Goal: Information Seeking & Learning: Learn about a topic

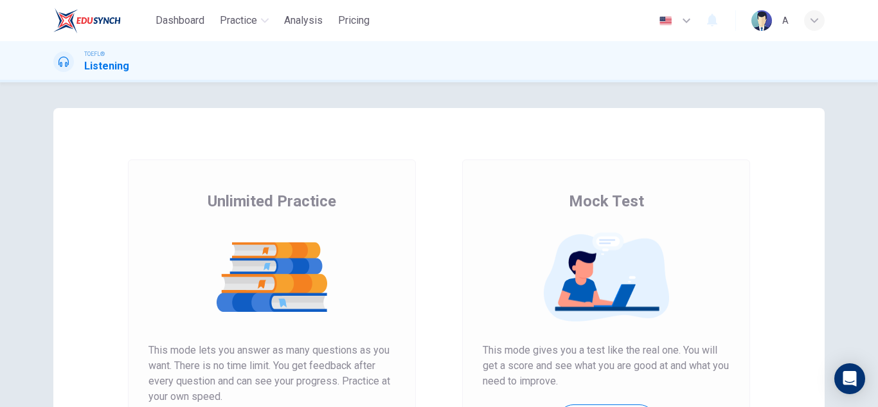
scroll to position [128, 0]
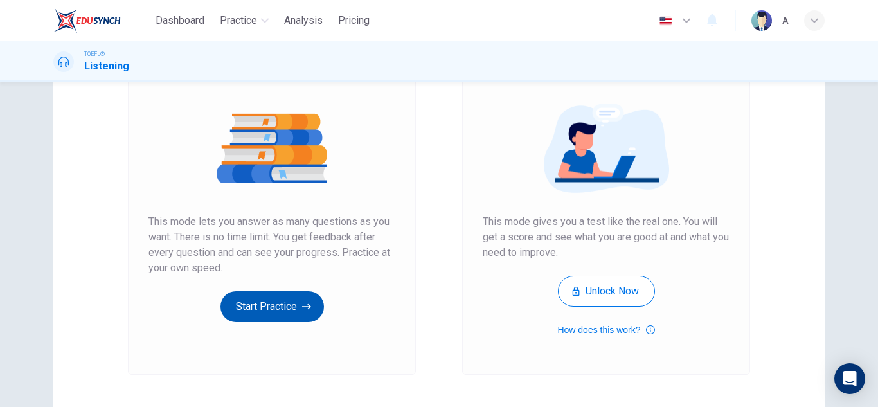
click at [293, 314] on button "Start Practice" at bounding box center [271, 306] width 103 height 31
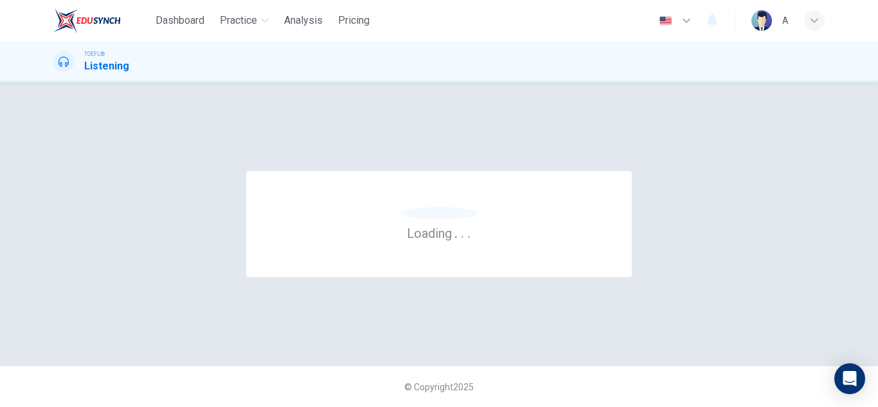
scroll to position [0, 0]
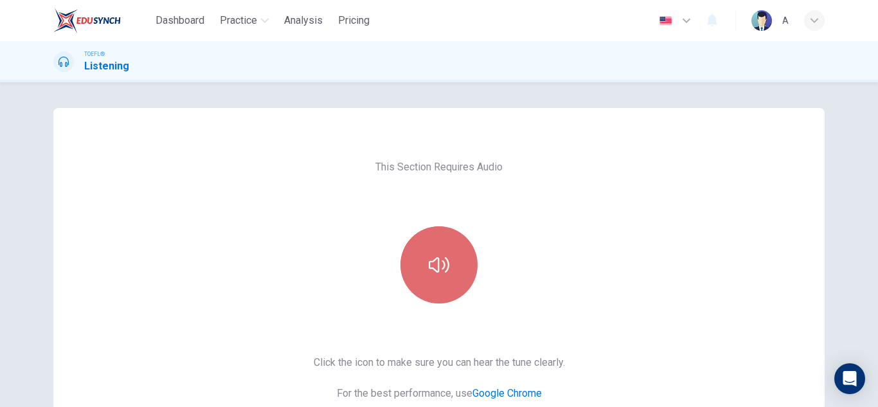
click at [460, 240] on button "button" at bounding box center [438, 264] width 77 height 77
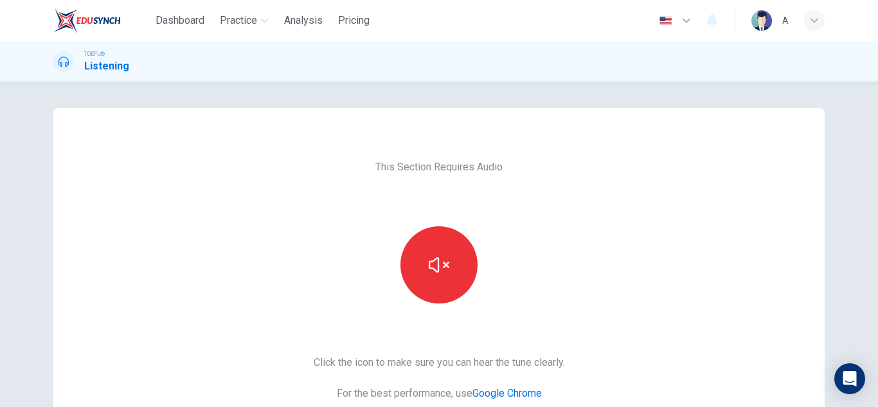
scroll to position [64, 0]
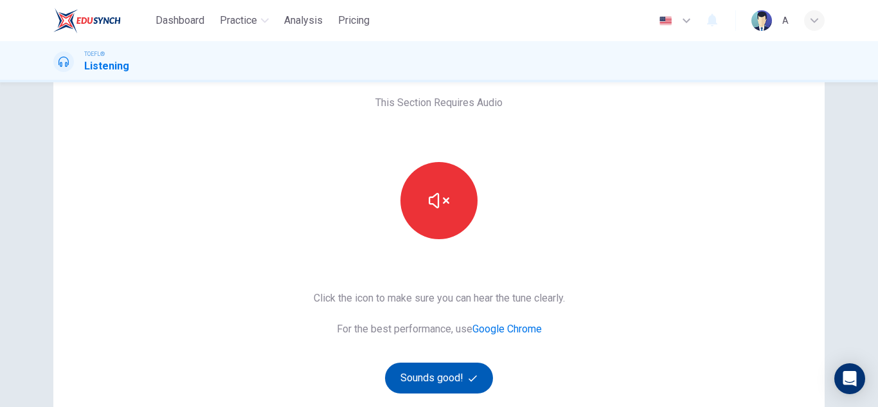
click at [472, 376] on icon "button" at bounding box center [472, 378] width 8 height 8
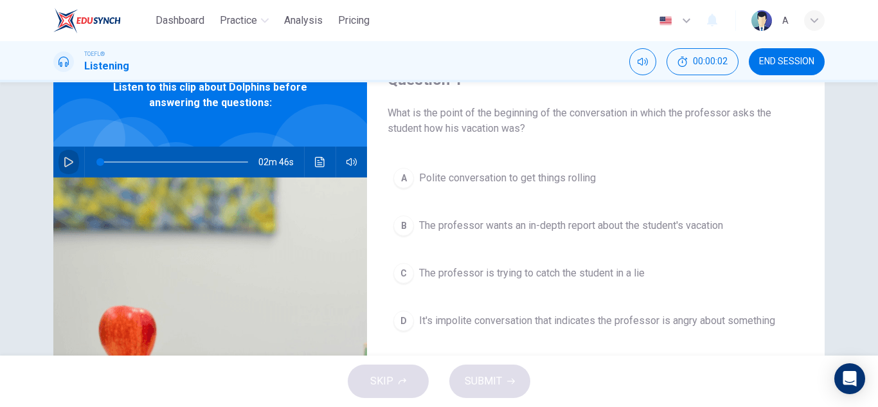
click at [65, 166] on icon "button" at bounding box center [69, 162] width 10 height 10
type input "1"
type input "0"
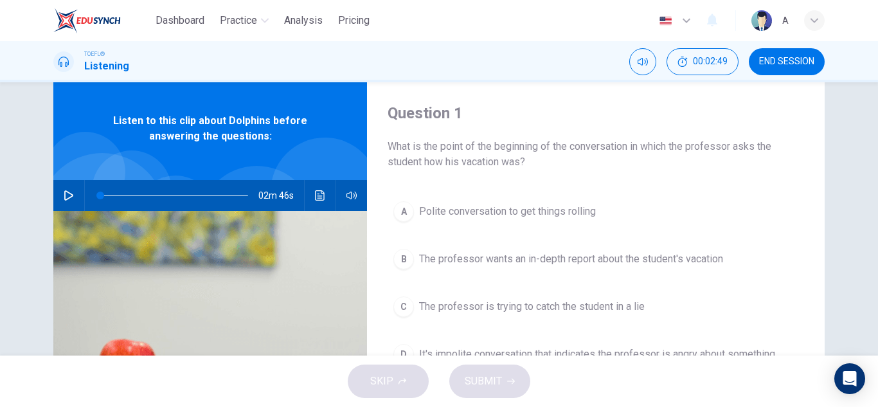
scroll to position [0, 0]
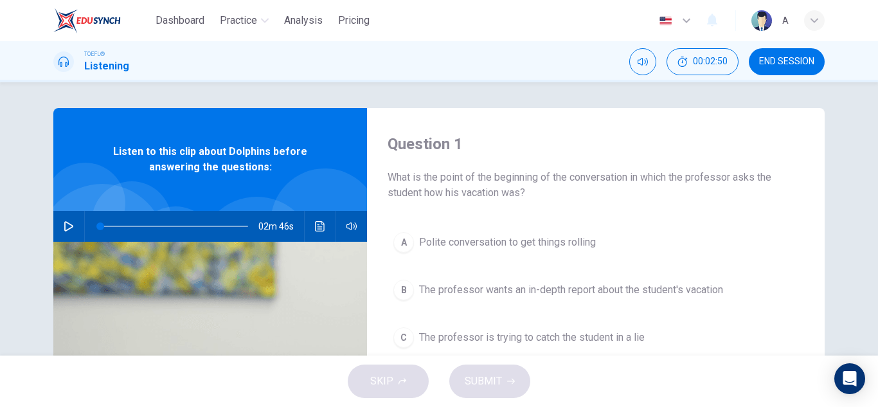
click at [466, 224] on div "Question 1 What is the point of the beginning of the conversation in which the …" at bounding box center [595, 331] width 457 height 447
click at [474, 244] on span "Polite conversation to get things rolling" at bounding box center [507, 242] width 177 height 15
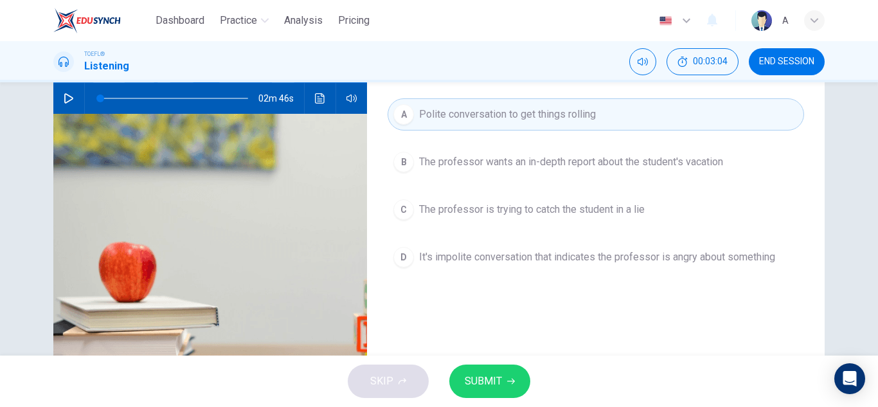
scroll to position [128, 0]
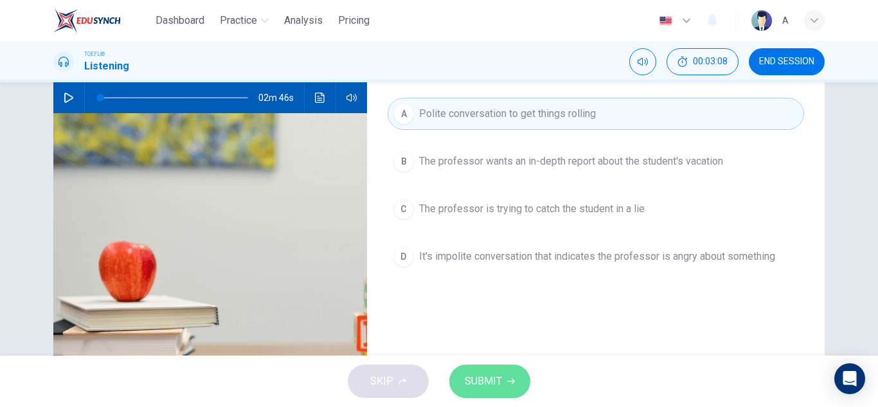
click at [497, 374] on span "SUBMIT" at bounding box center [483, 381] width 37 height 18
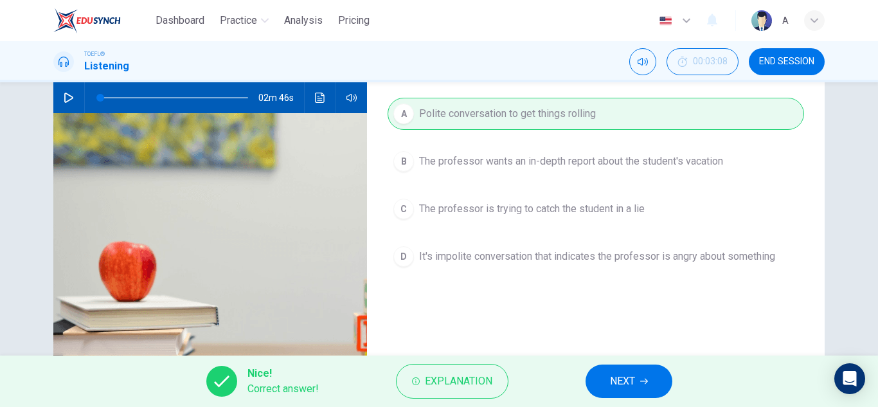
click at [651, 367] on button "NEXT" at bounding box center [628, 380] width 87 height 33
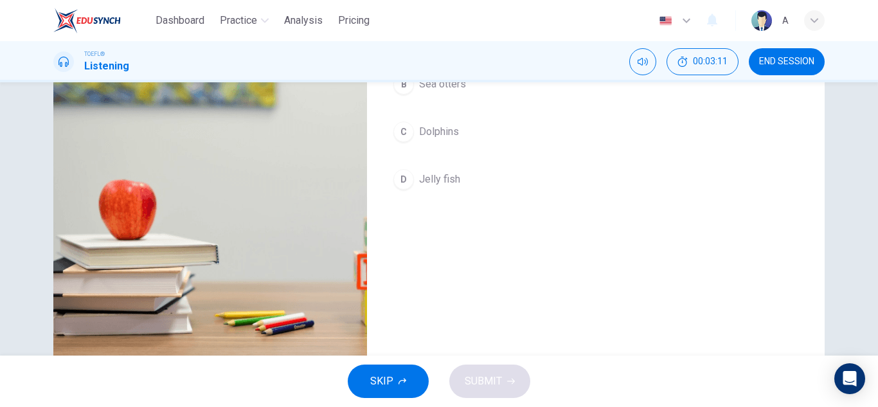
scroll to position [193, 0]
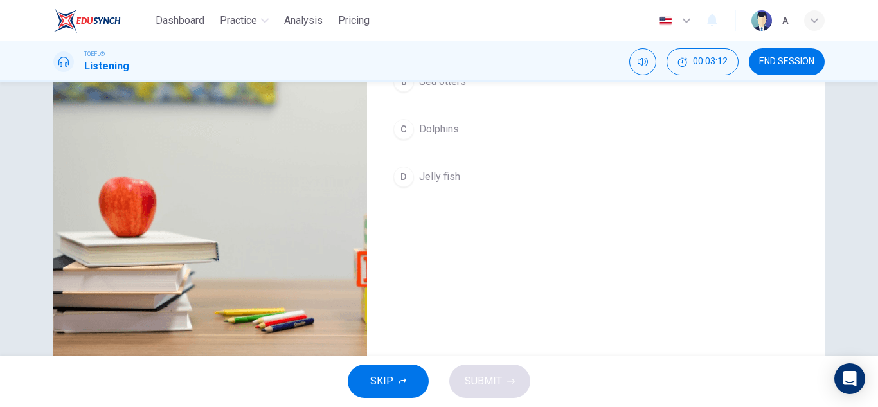
click at [432, 132] on span "Dolphins" at bounding box center [439, 128] width 40 height 15
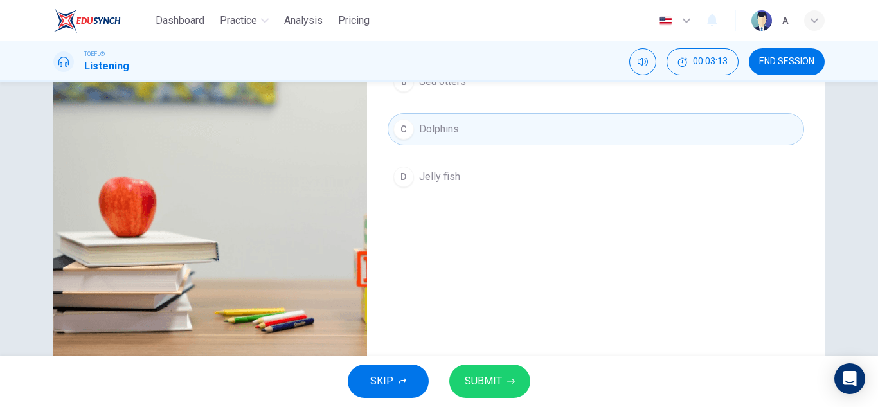
click at [456, 364] on div "SKIP SUBMIT" at bounding box center [439, 380] width 878 height 51
click at [465, 367] on button "SUBMIT" at bounding box center [489, 380] width 81 height 33
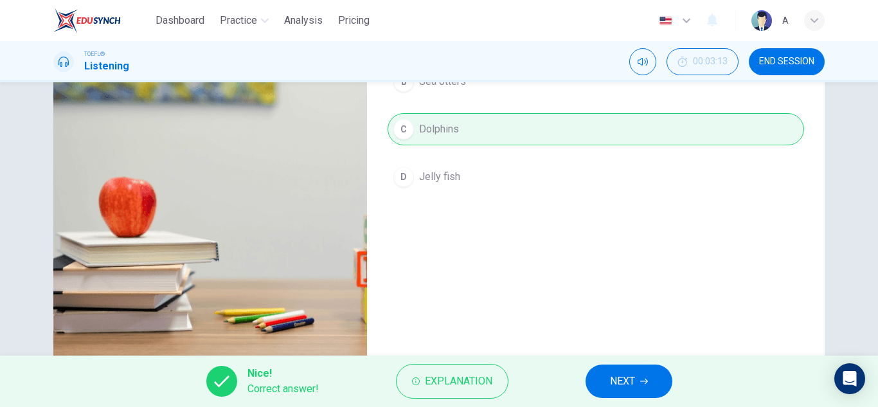
scroll to position [64, 0]
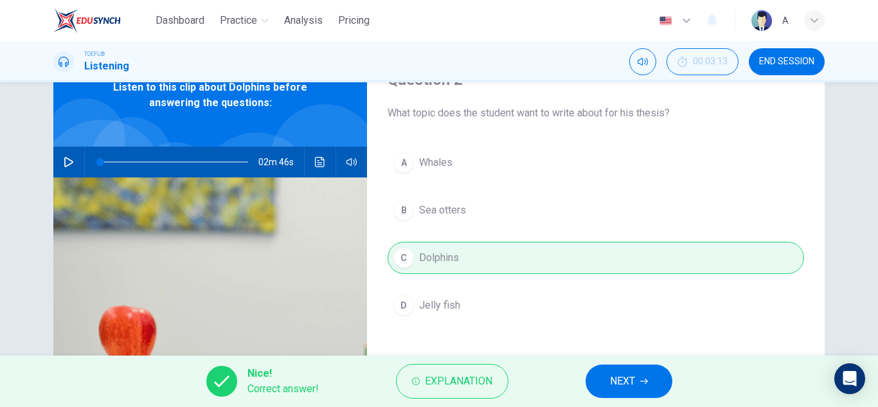
click at [606, 373] on button "NEXT" at bounding box center [628, 380] width 87 height 33
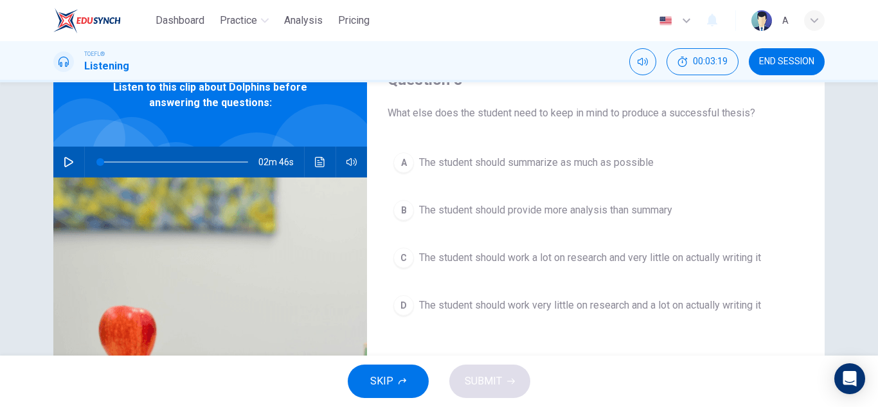
click at [556, 206] on span "The student should provide more analysis than summary" at bounding box center [545, 209] width 253 height 15
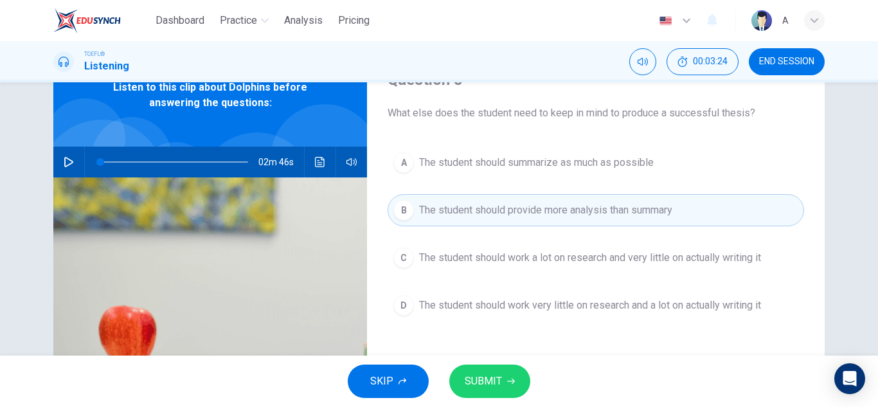
click at [461, 374] on button "SUBMIT" at bounding box center [489, 380] width 81 height 33
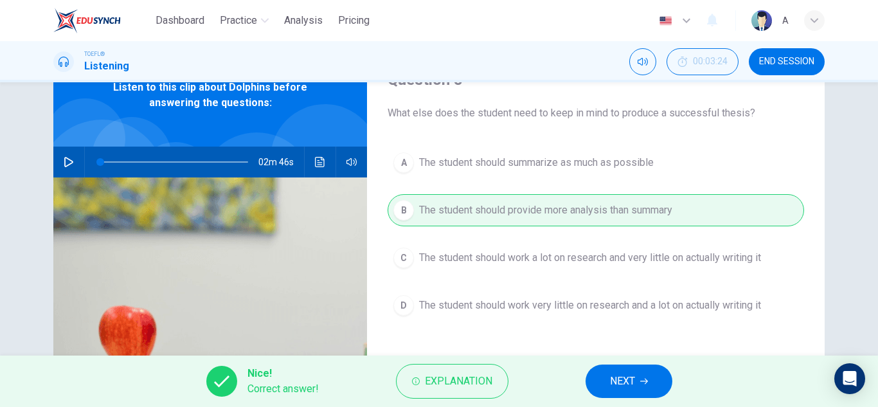
click at [630, 368] on button "NEXT" at bounding box center [628, 380] width 87 height 33
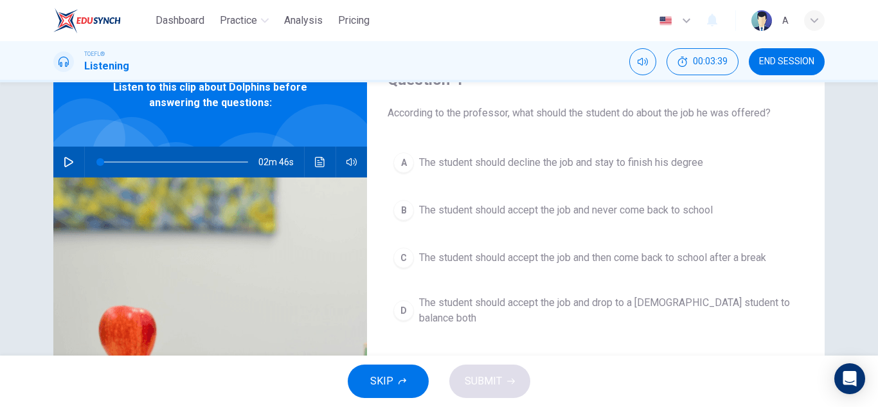
click at [645, 164] on span "The student should decline the job and stay to finish his degree" at bounding box center [561, 162] width 284 height 15
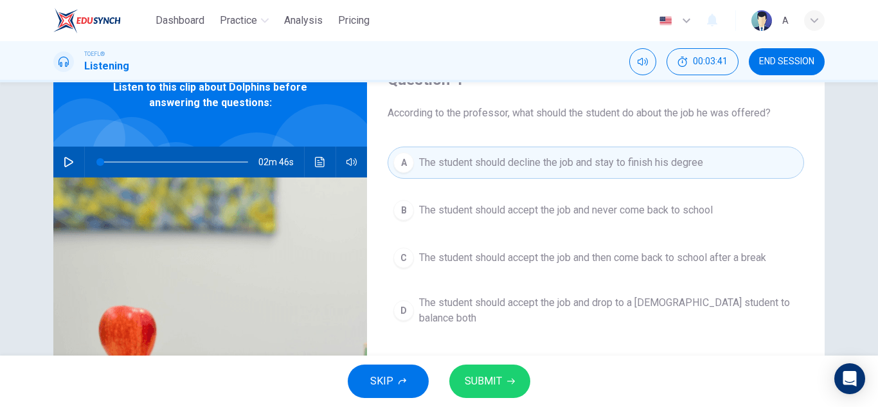
click at [486, 374] on span "SUBMIT" at bounding box center [483, 381] width 37 height 18
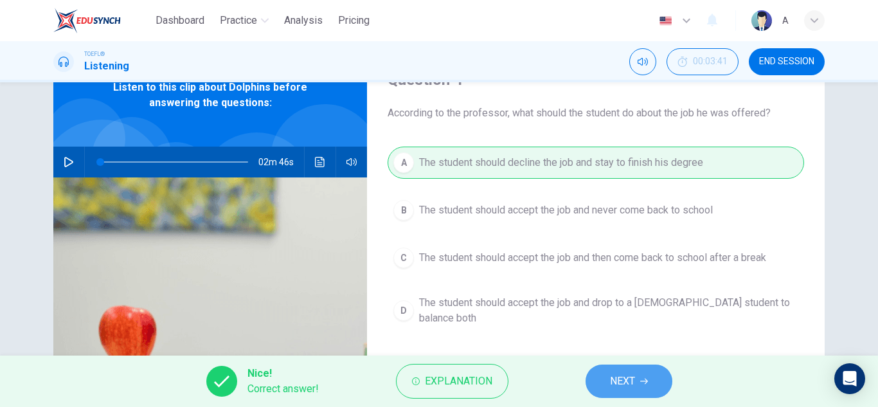
click at [644, 376] on button "NEXT" at bounding box center [628, 380] width 87 height 33
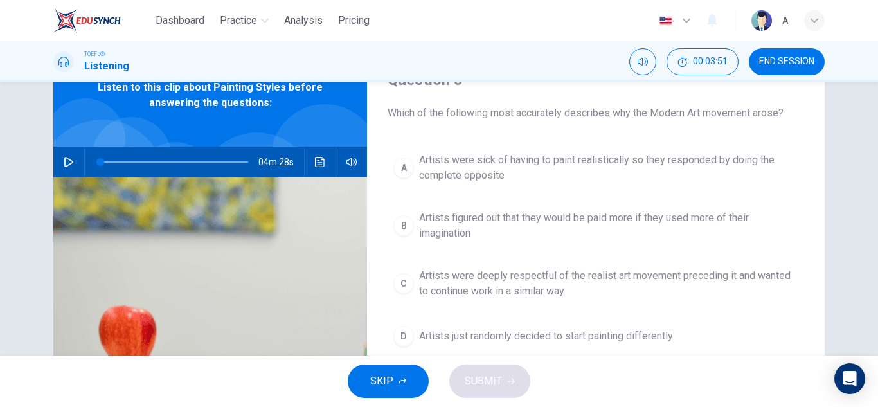
scroll to position [0, 0]
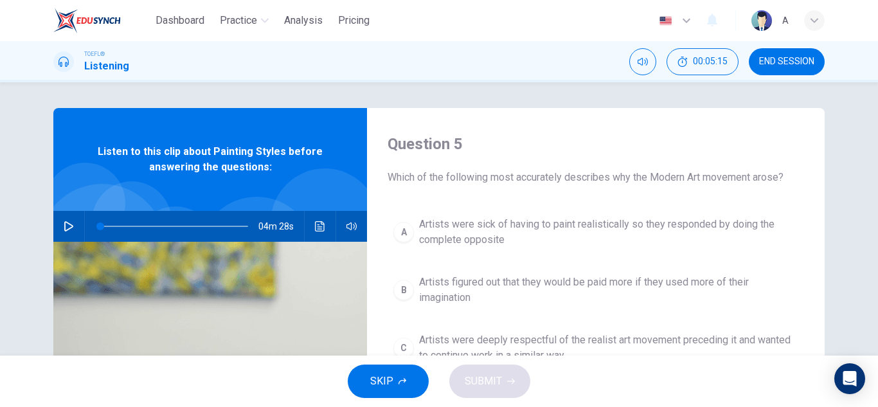
click at [63, 231] on button "button" at bounding box center [68, 226] width 21 height 31
type input "27"
type input "0"
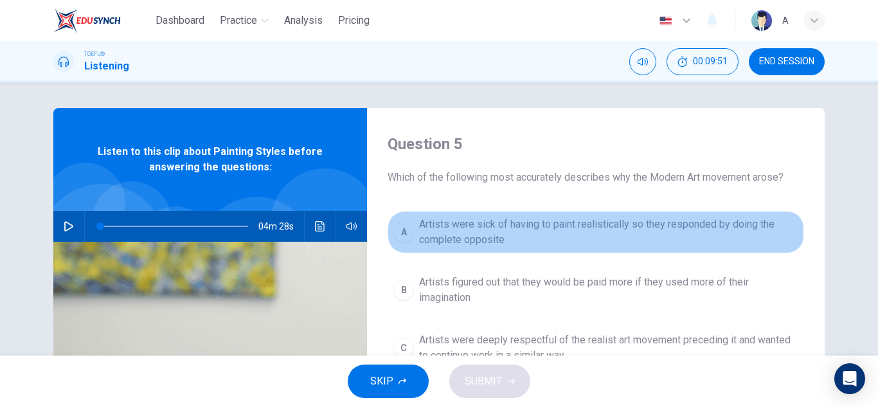
drag, startPoint x: 682, startPoint y: 226, endPoint x: 672, endPoint y: 228, distance: 10.5
click at [680, 227] on span "Artists were sick of having to paint realistically so they responded by doing t…" at bounding box center [608, 232] width 379 height 31
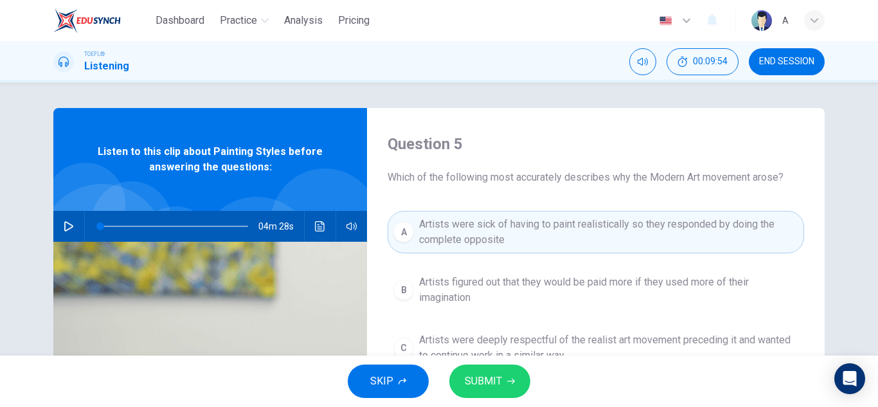
scroll to position [64, 0]
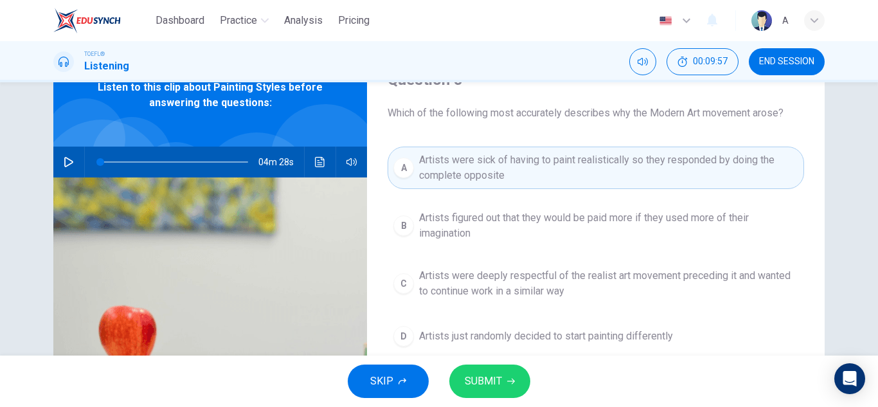
click at [475, 378] on span "SUBMIT" at bounding box center [483, 381] width 37 height 18
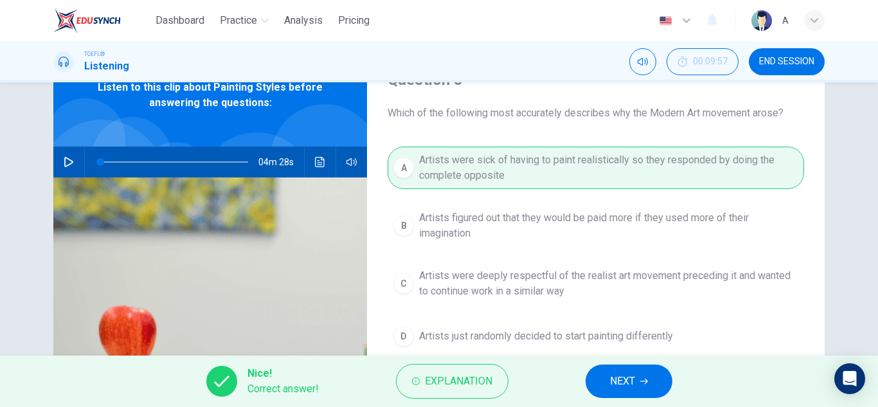
click at [657, 385] on button "NEXT" at bounding box center [628, 380] width 87 height 33
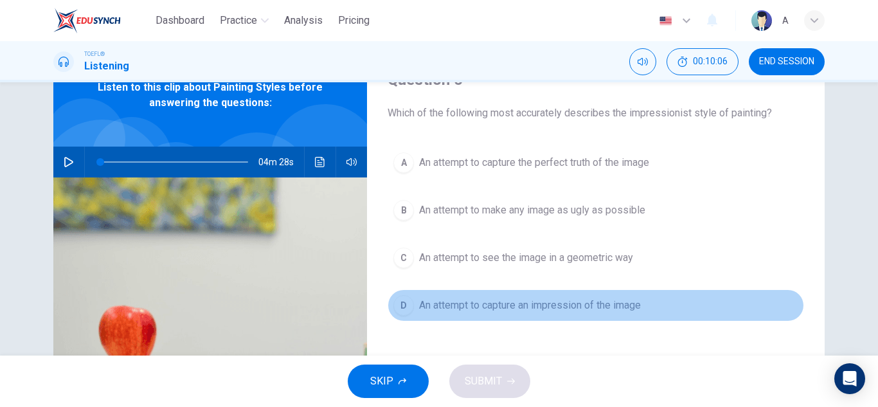
click at [535, 321] on div "A An attempt to capture the perfect truth of the image B An attempt to make any…" at bounding box center [595, 246] width 416 height 200
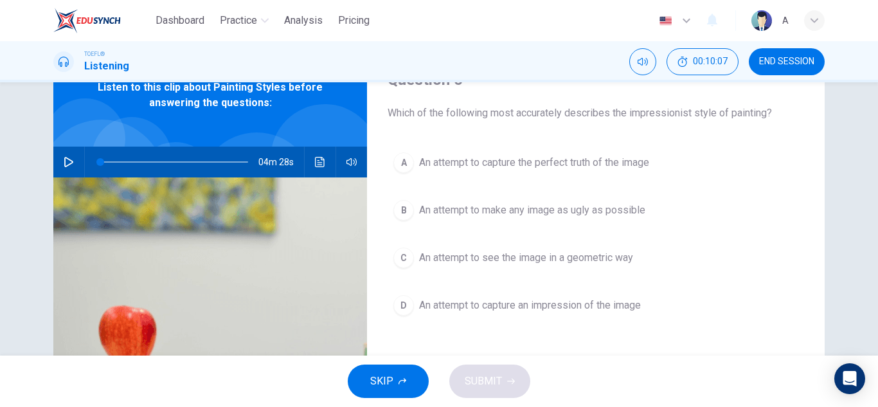
click at [539, 306] on span "An attempt to capture an impression of the image" at bounding box center [530, 304] width 222 height 15
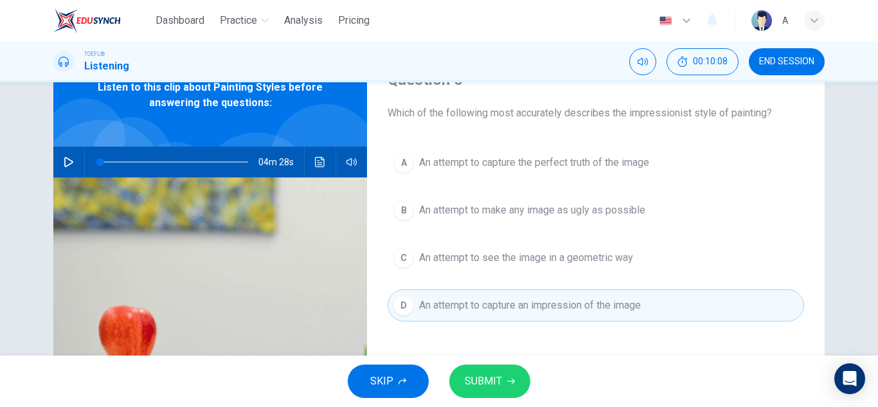
click at [497, 385] on span "SUBMIT" at bounding box center [483, 381] width 37 height 18
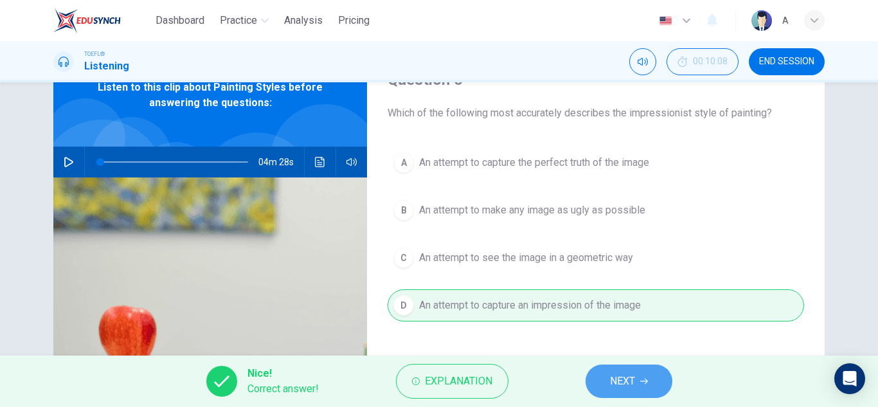
click at [654, 385] on button "NEXT" at bounding box center [628, 380] width 87 height 33
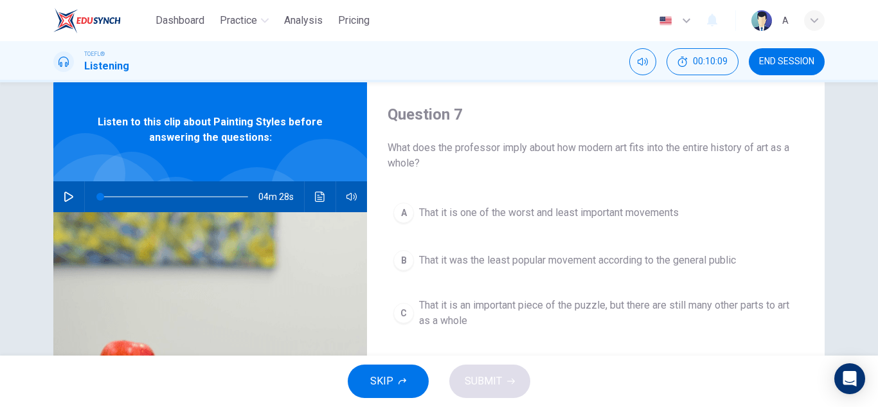
scroll to position [0, 0]
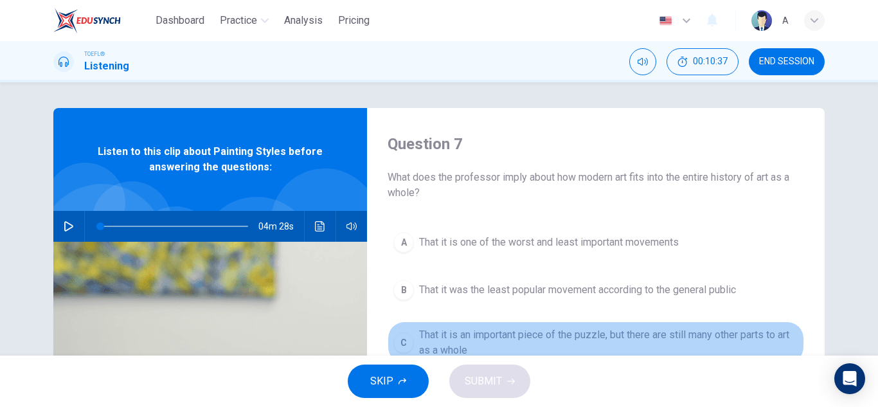
drag, startPoint x: 650, startPoint y: 328, endPoint x: 649, endPoint y: 321, distance: 7.1
click at [650, 328] on span "That it is an important piece of the puzzle, but there are still many other par…" at bounding box center [608, 342] width 379 height 31
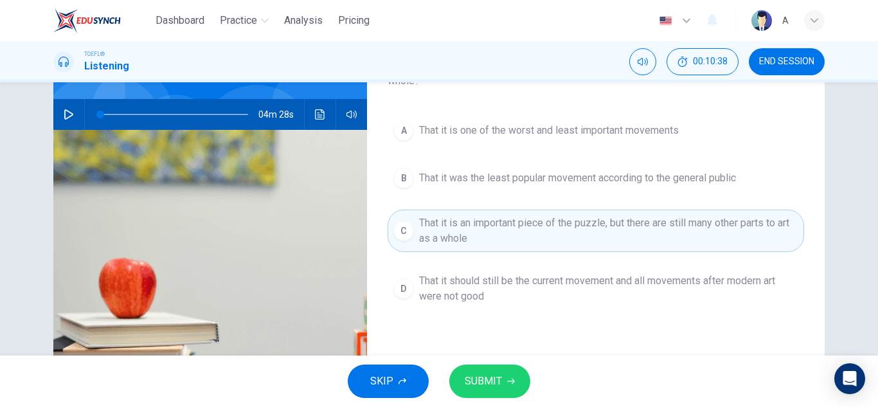
scroll to position [128, 0]
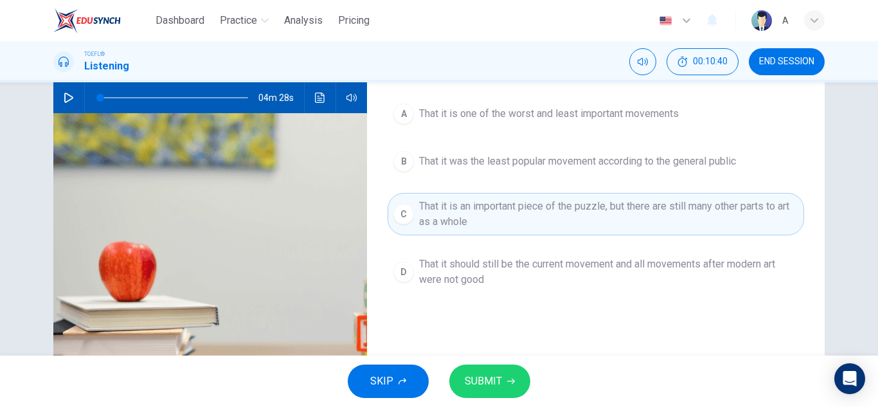
click at [486, 373] on span "SUBMIT" at bounding box center [483, 381] width 37 height 18
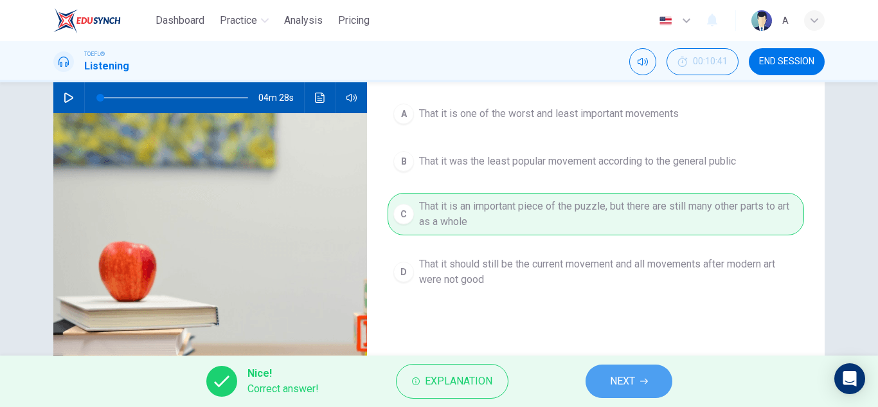
drag, startPoint x: 626, startPoint y: 376, endPoint x: 633, endPoint y: 362, distance: 15.8
click at [630, 369] on button "NEXT" at bounding box center [628, 380] width 87 height 33
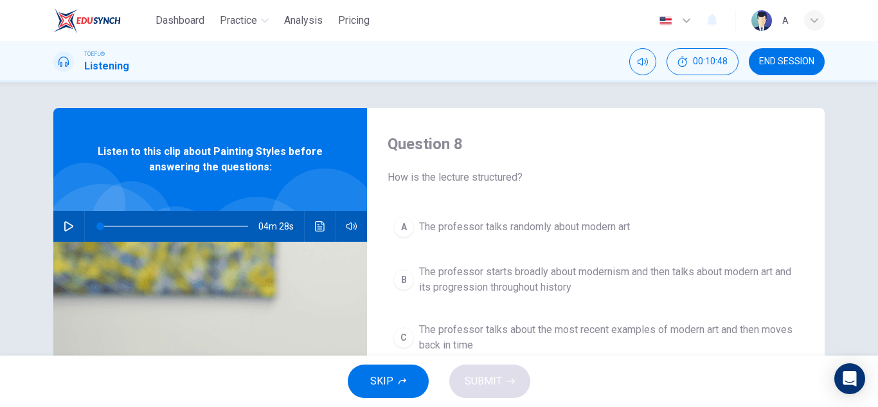
scroll to position [64, 0]
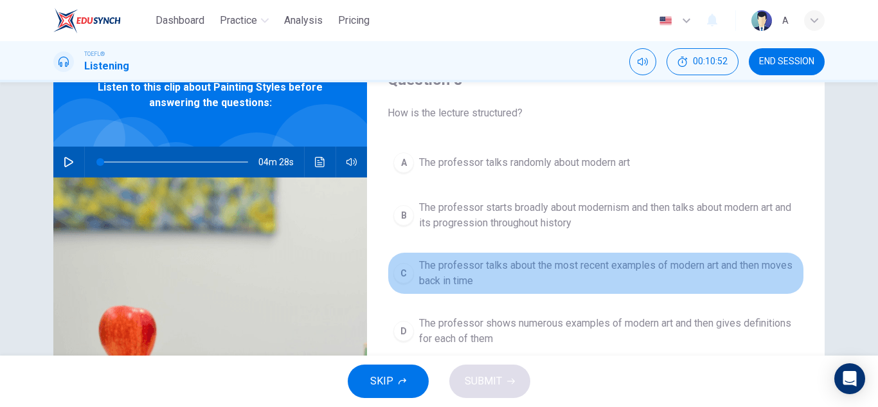
click at [534, 292] on button "C The professor talks about the most recent examples of modern art and then mov…" at bounding box center [595, 273] width 416 height 42
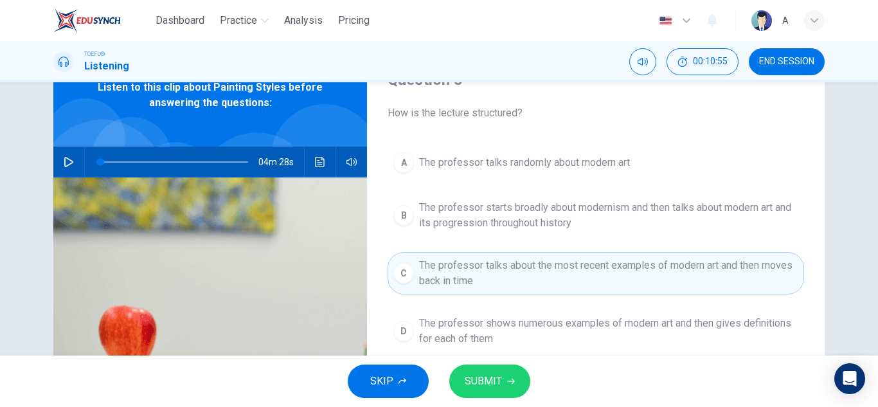
click at [506, 369] on button "SUBMIT" at bounding box center [489, 380] width 81 height 33
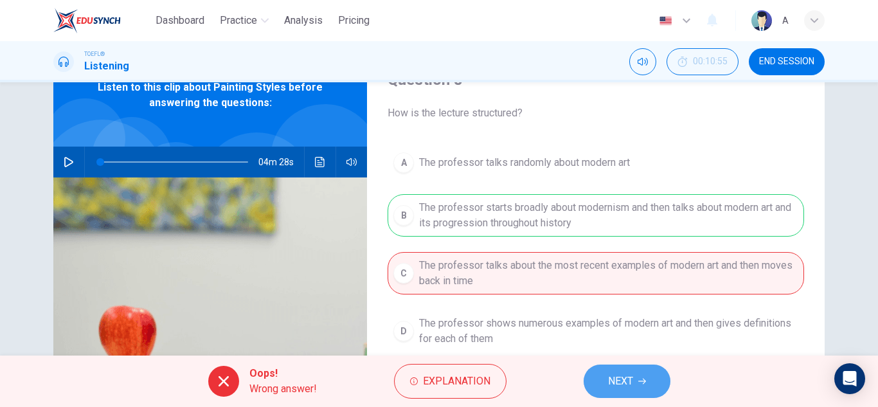
click at [634, 380] on button "NEXT" at bounding box center [626, 380] width 87 height 33
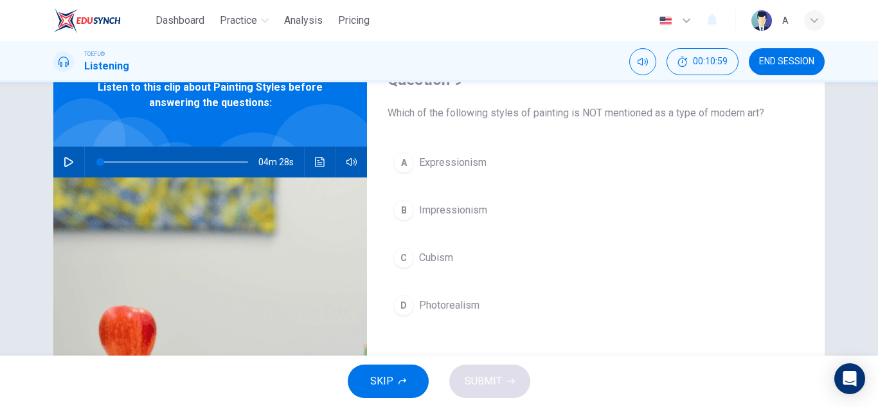
click at [493, 305] on button "D Photorealism" at bounding box center [595, 305] width 416 height 32
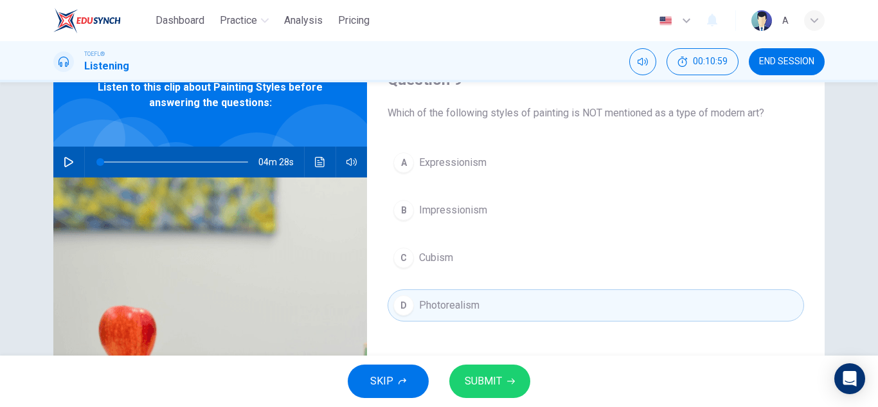
drag, startPoint x: 504, startPoint y: 365, endPoint x: 502, endPoint y: 373, distance: 7.9
click at [504, 365] on button "SUBMIT" at bounding box center [489, 380] width 81 height 33
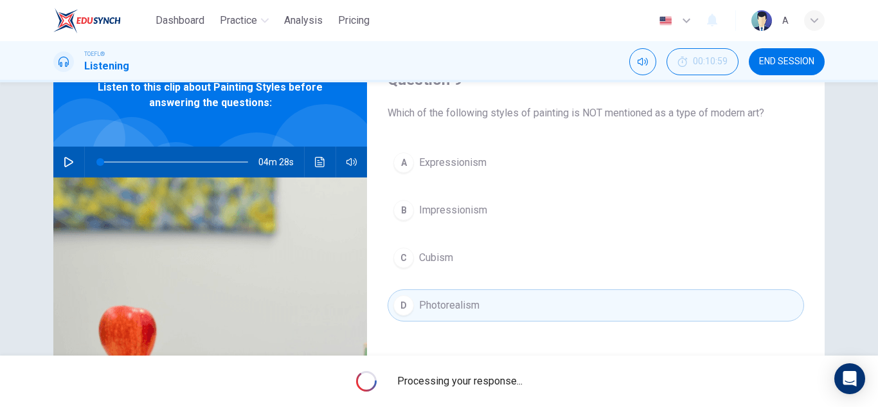
click at [501, 373] on div "Processing your response..." at bounding box center [439, 380] width 878 height 51
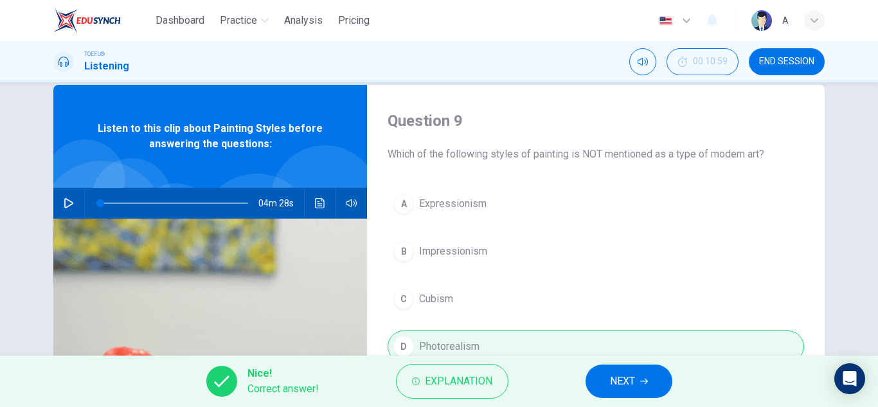
scroll to position [0, 0]
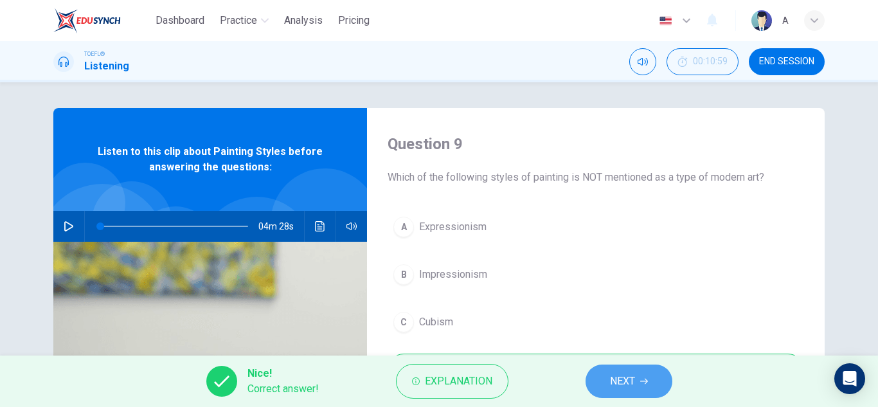
click at [636, 377] on button "NEXT" at bounding box center [628, 380] width 87 height 33
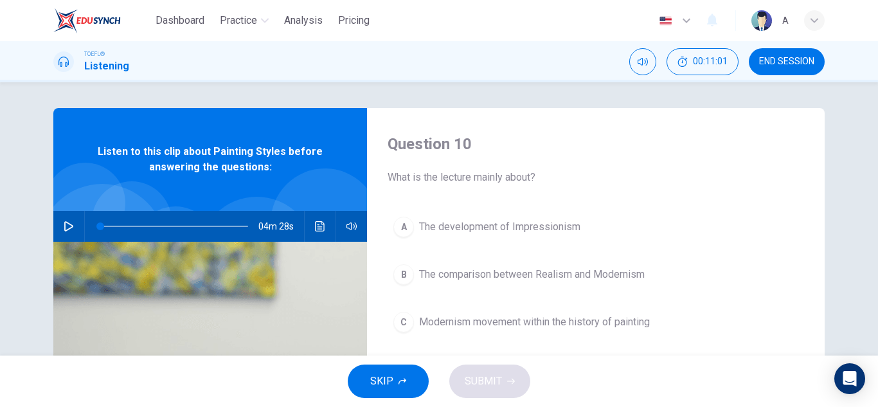
scroll to position [64, 0]
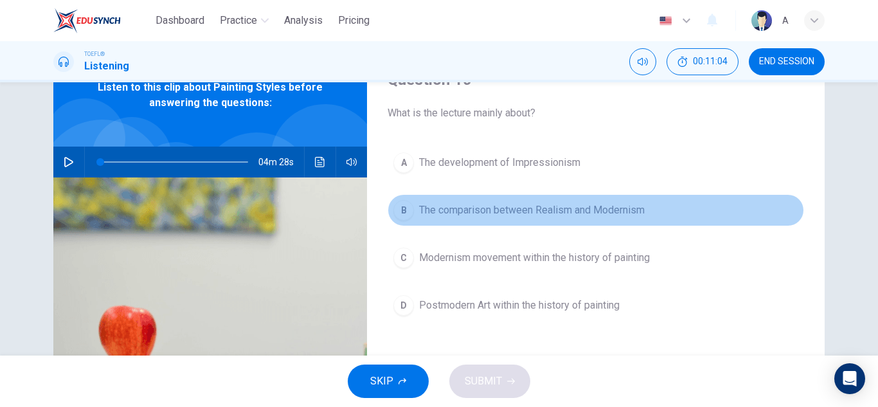
click at [562, 213] on span "The comparison between Realism and Modernism" at bounding box center [532, 209] width 226 height 15
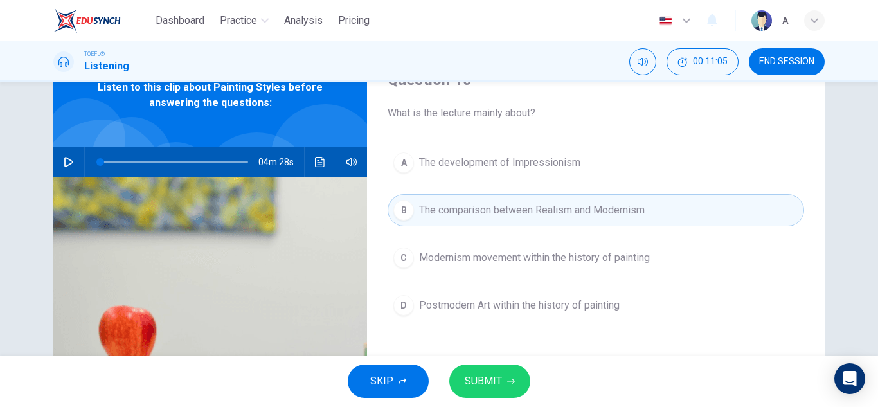
click at [568, 260] on span "Modernism movement within the history of painting" at bounding box center [534, 257] width 231 height 15
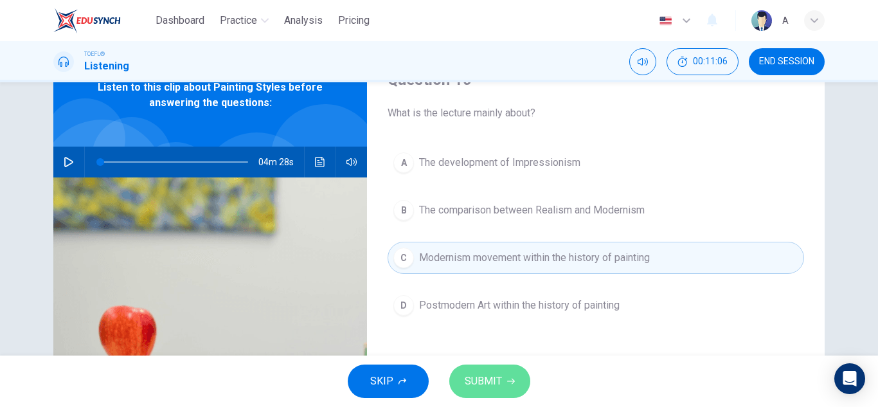
click at [493, 382] on span "SUBMIT" at bounding box center [483, 381] width 37 height 18
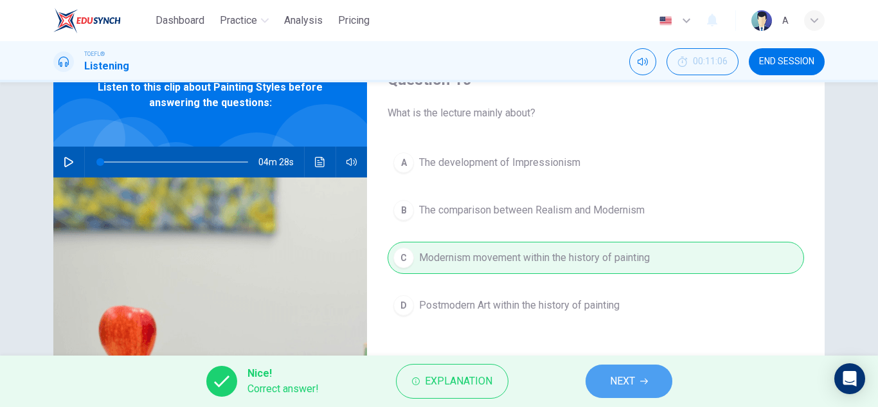
click at [595, 371] on button "NEXT" at bounding box center [628, 380] width 87 height 33
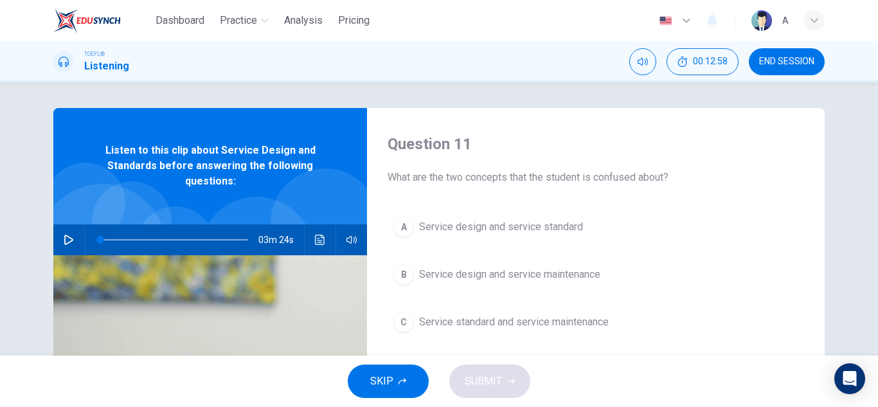
click at [64, 230] on button "button" at bounding box center [68, 239] width 21 height 31
type input "1"
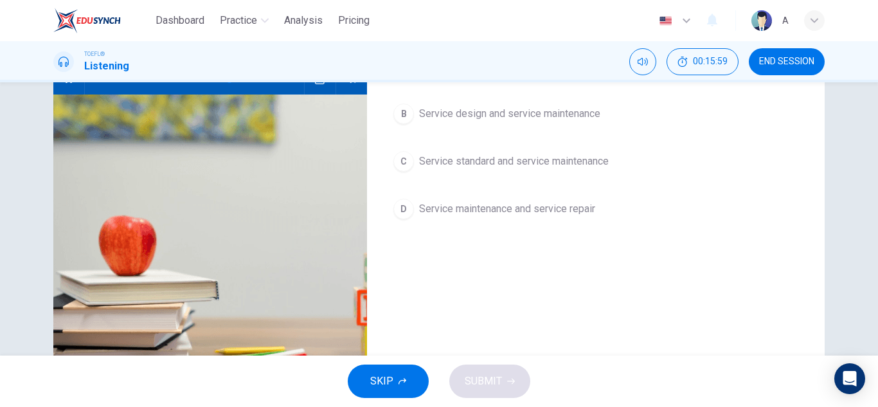
scroll to position [96, 0]
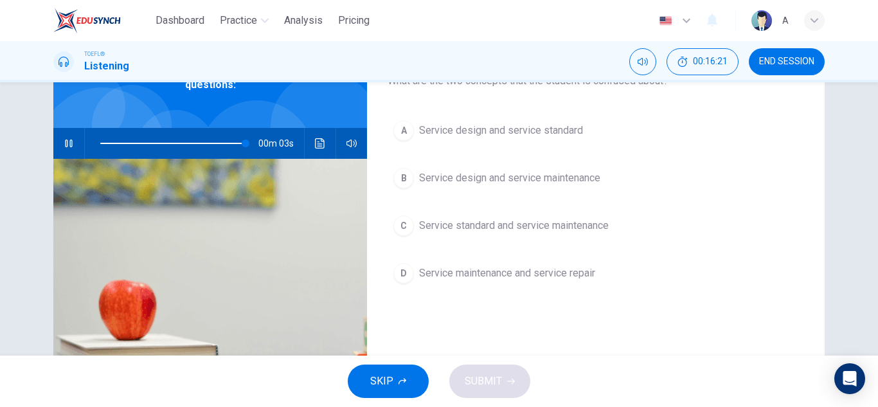
click at [583, 183] on span "Service design and service maintenance" at bounding box center [509, 177] width 181 height 15
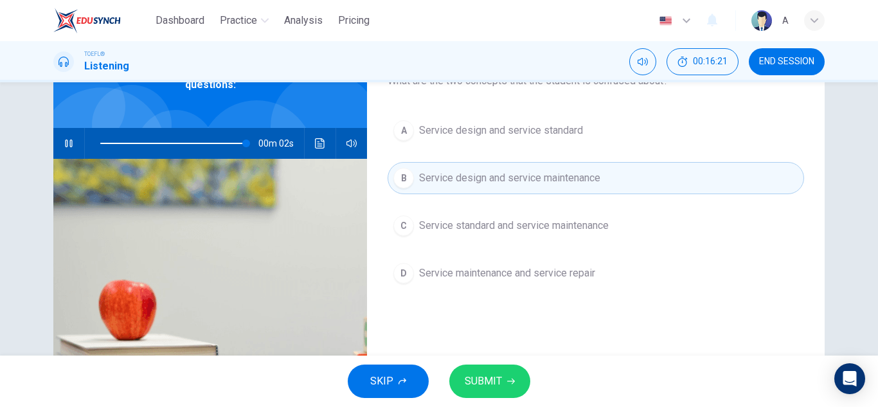
click at [478, 377] on span "SUBMIT" at bounding box center [483, 381] width 37 height 18
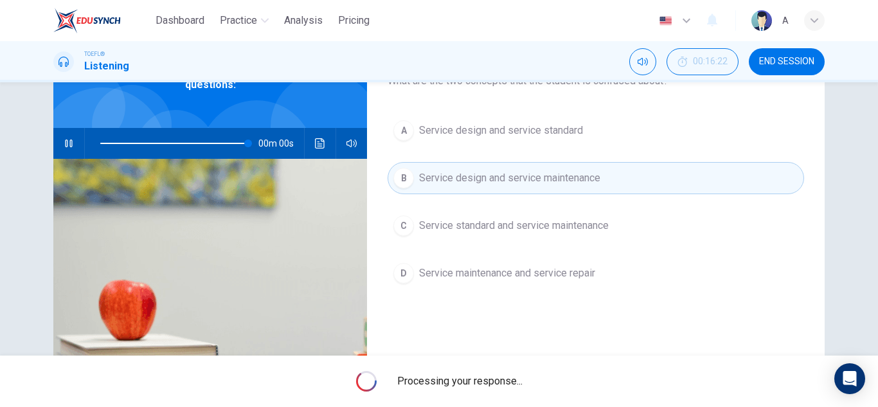
type input "0"
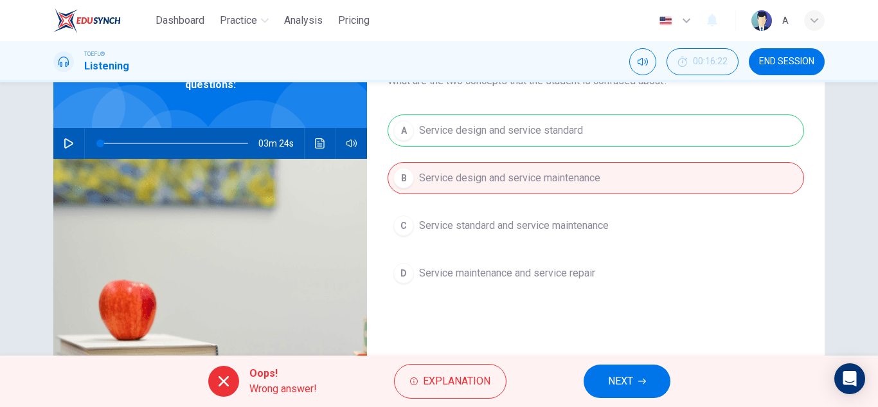
drag, startPoint x: 610, startPoint y: 374, endPoint x: 602, endPoint y: 367, distance: 10.0
click at [609, 374] on span "NEXT" at bounding box center [620, 381] width 25 height 18
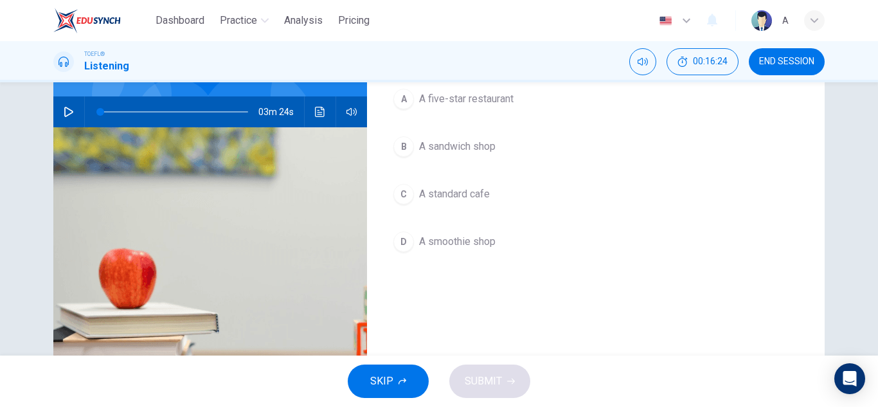
scroll to position [128, 0]
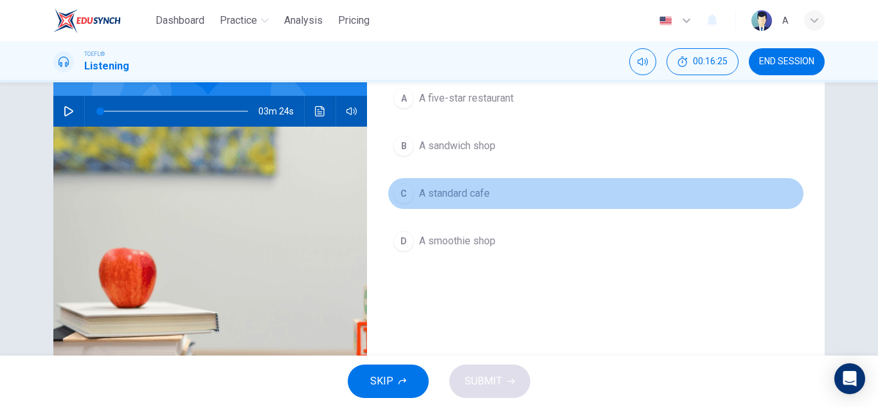
click at [481, 194] on span "A standard cafe" at bounding box center [454, 193] width 71 height 15
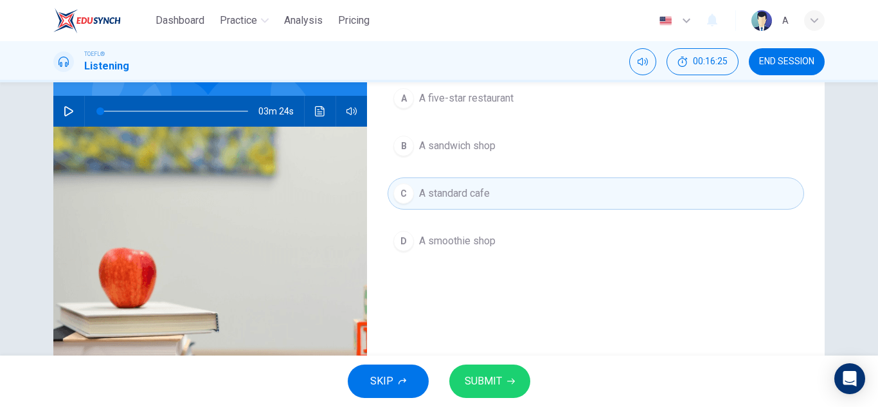
click at [490, 373] on span "SUBMIT" at bounding box center [483, 381] width 37 height 18
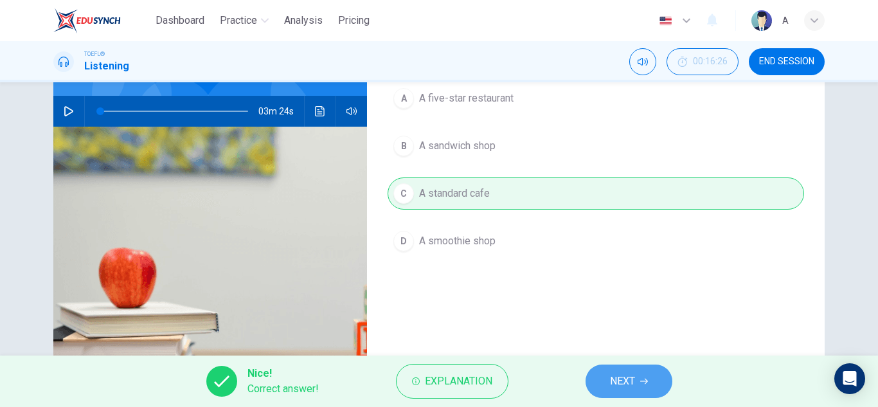
click at [624, 389] on span "NEXT" at bounding box center [622, 381] width 25 height 18
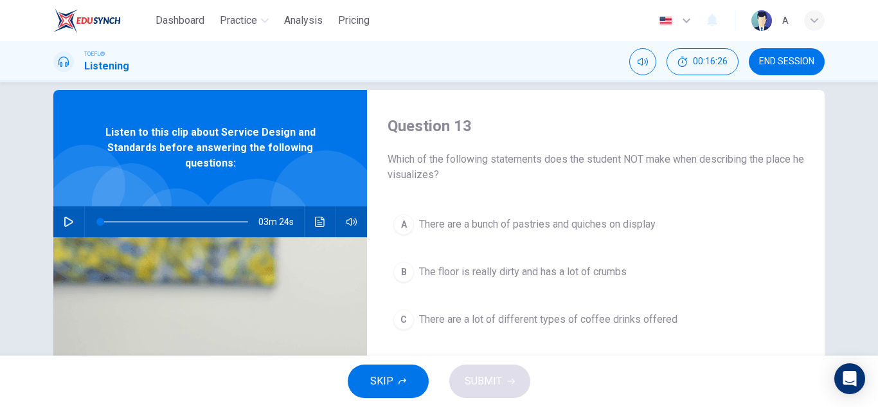
scroll to position [15, 0]
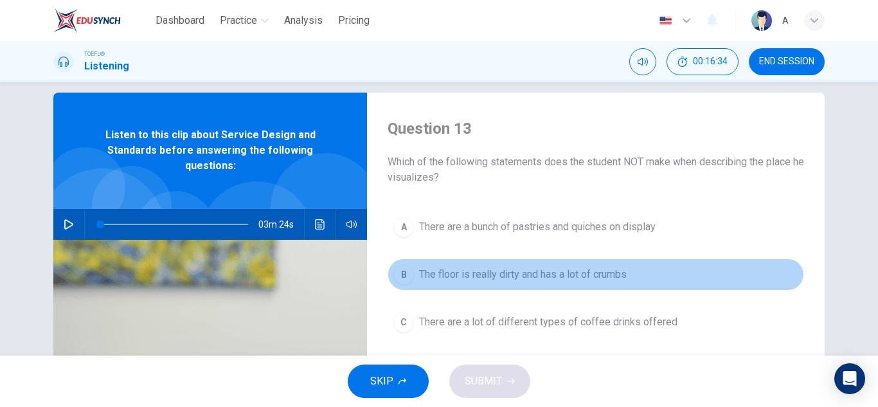
click at [600, 272] on span "The floor is really dirty and has a lot of crumbs" at bounding box center [523, 274] width 208 height 15
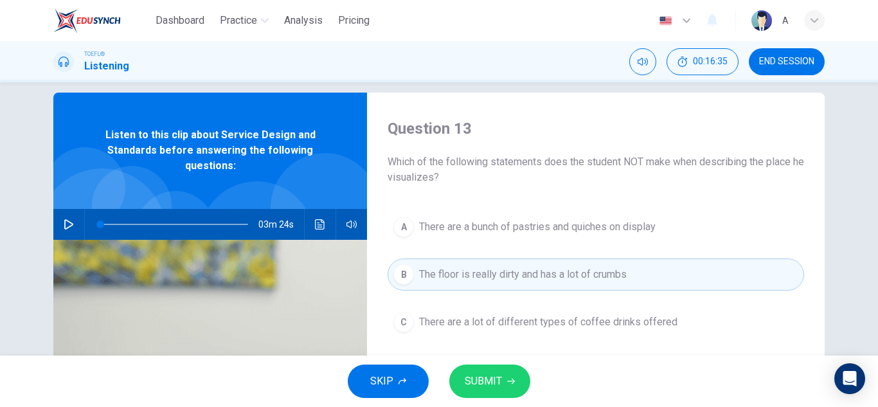
click at [488, 379] on span "SUBMIT" at bounding box center [483, 381] width 37 height 18
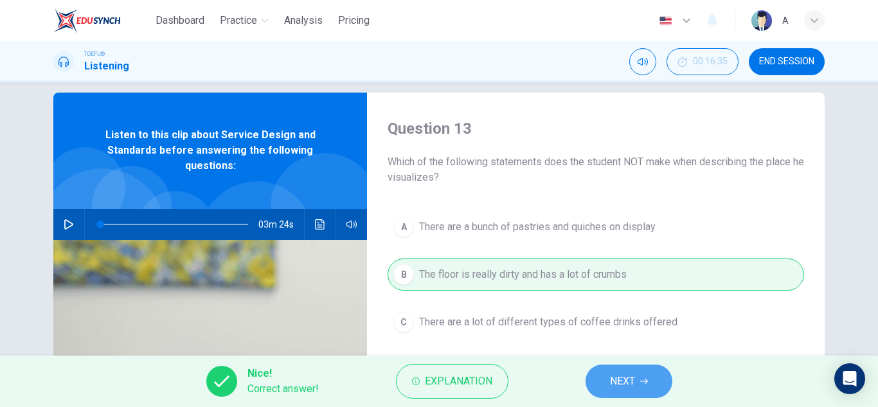
click at [601, 365] on button "NEXT" at bounding box center [628, 380] width 87 height 33
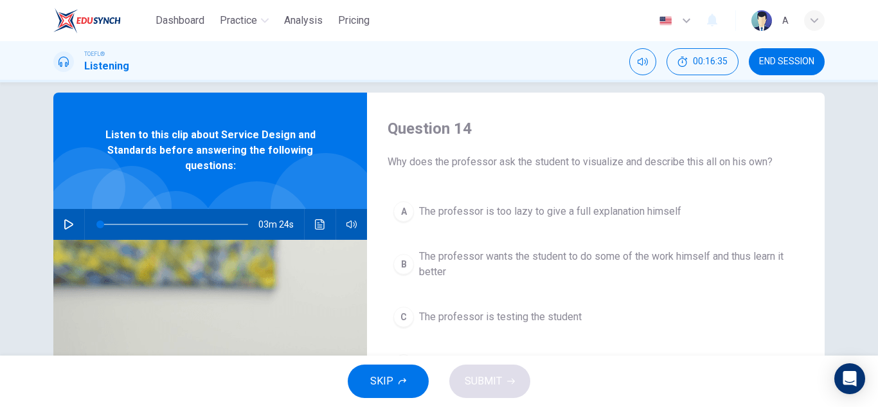
click at [590, 374] on div "SKIP SUBMIT" at bounding box center [439, 380] width 878 height 51
drag, startPoint x: 590, startPoint y: 374, endPoint x: 571, endPoint y: 364, distance: 22.1
click at [579, 370] on div "SKIP SUBMIT" at bounding box center [439, 380] width 878 height 51
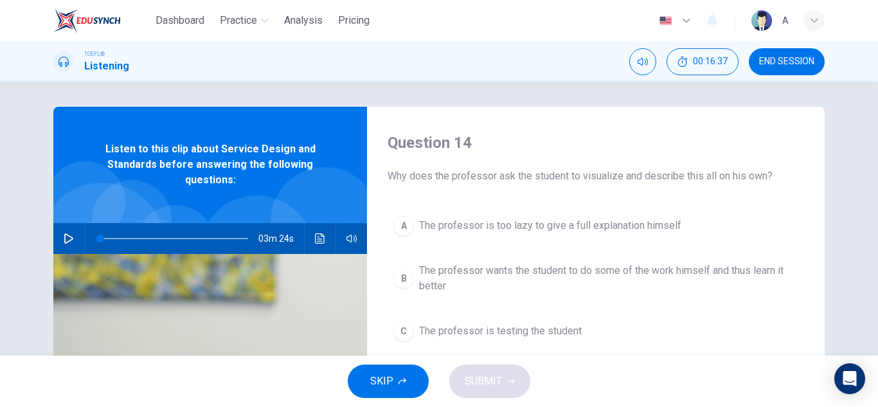
scroll to position [0, 0]
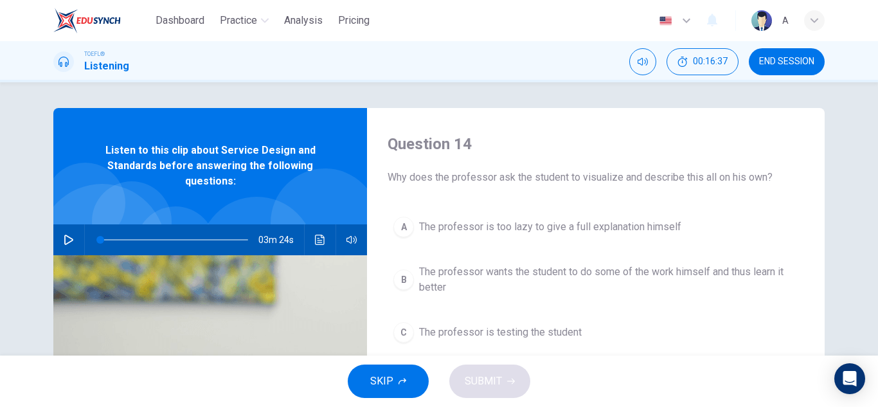
click at [522, 241] on button "A The professor is too lazy to give a full explanation himself" at bounding box center [595, 227] width 416 height 32
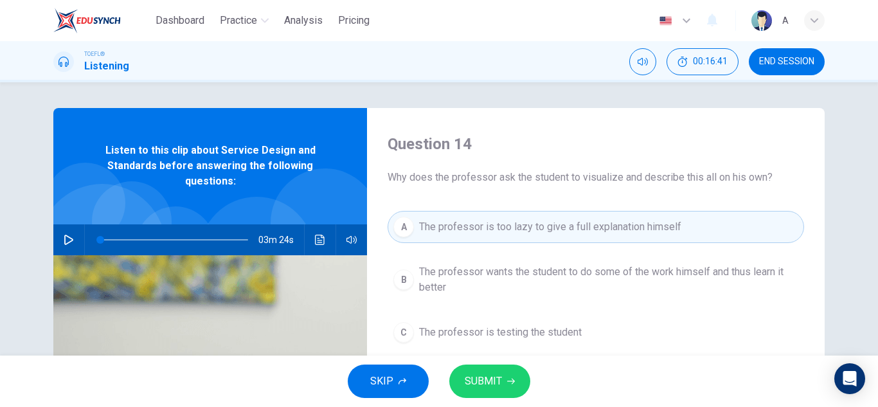
click at [449, 265] on span "The professor wants the student to do some of the work himself and thus learn i…" at bounding box center [608, 279] width 379 height 31
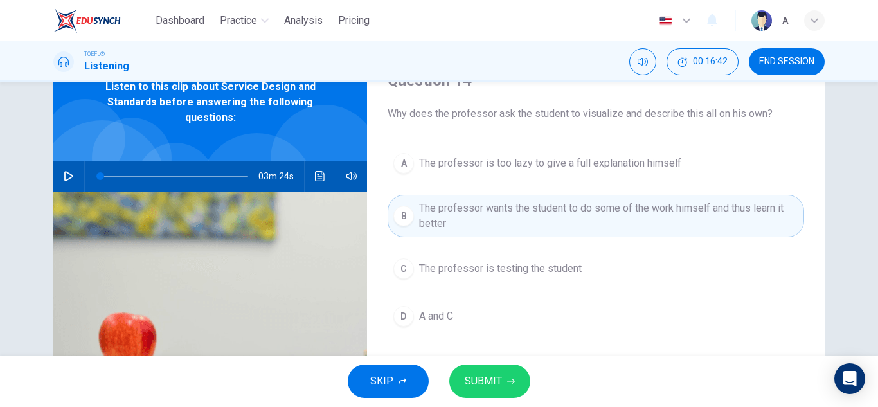
scroll to position [64, 0]
click at [514, 363] on div "SKIP SUBMIT" at bounding box center [439, 380] width 878 height 51
click at [511, 374] on button "SUBMIT" at bounding box center [489, 380] width 81 height 33
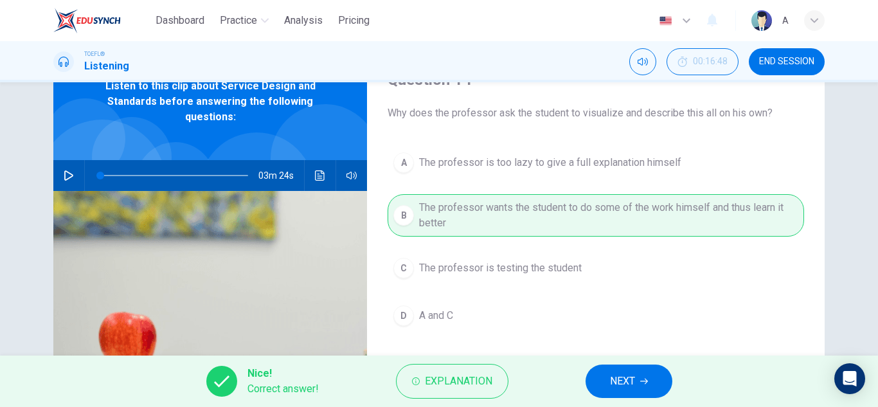
drag, startPoint x: 656, startPoint y: 371, endPoint x: 635, endPoint y: 361, distance: 23.3
click at [653, 369] on button "NEXT" at bounding box center [628, 380] width 87 height 33
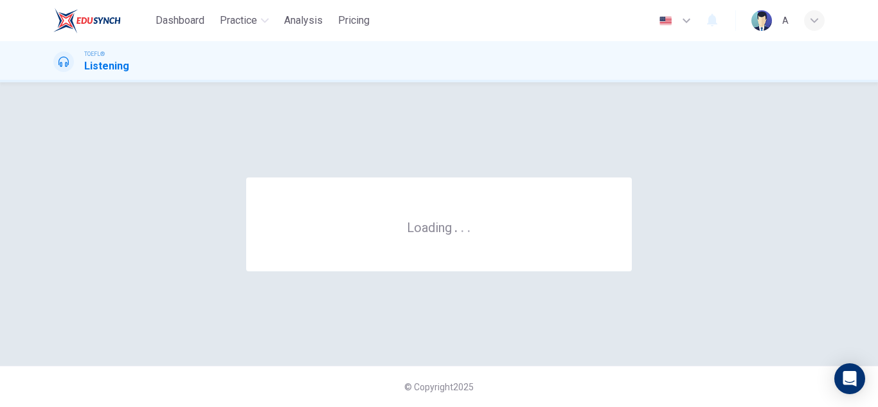
scroll to position [0, 0]
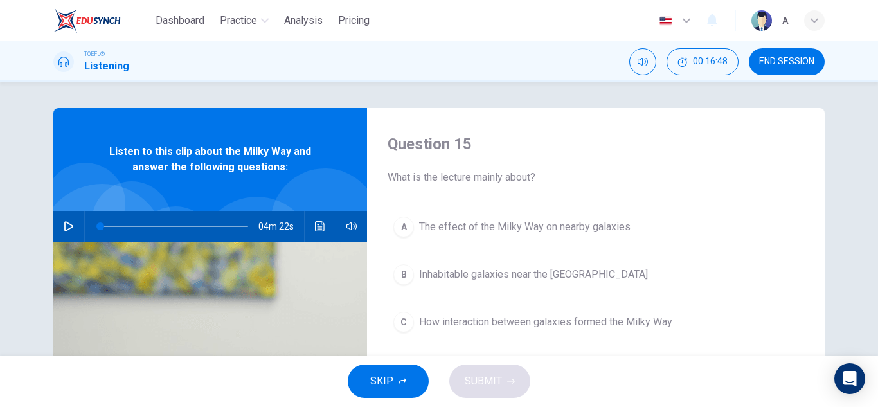
click at [66, 223] on icon "button" at bounding box center [68, 226] width 9 height 10
type input "0"
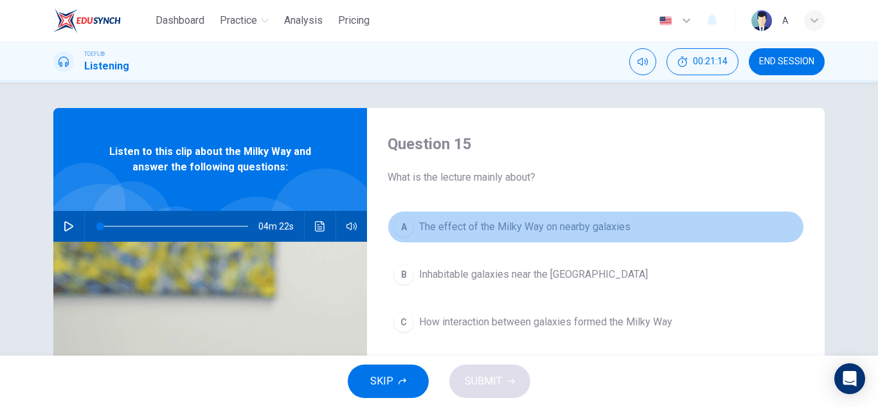
click at [493, 232] on span "The effect of the Milky Way on nearby galaxies" at bounding box center [524, 226] width 211 height 15
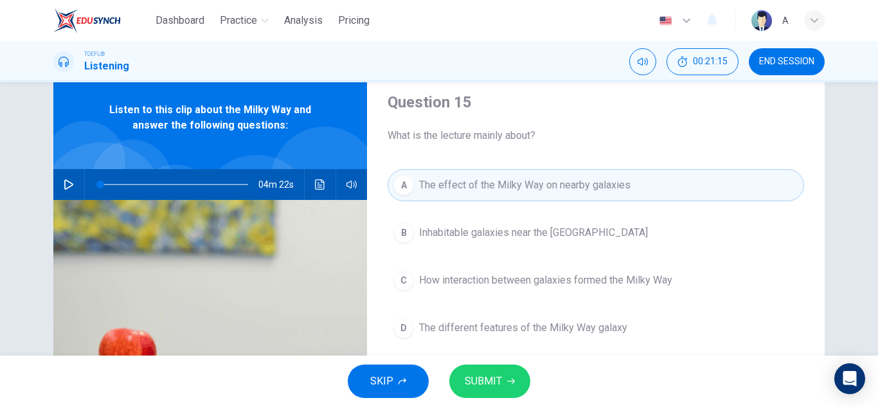
scroll to position [64, 0]
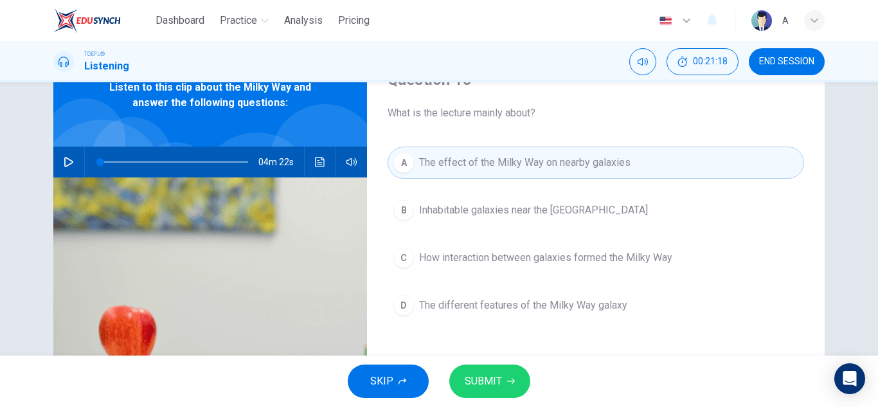
click at [486, 369] on button "SUBMIT" at bounding box center [489, 380] width 81 height 33
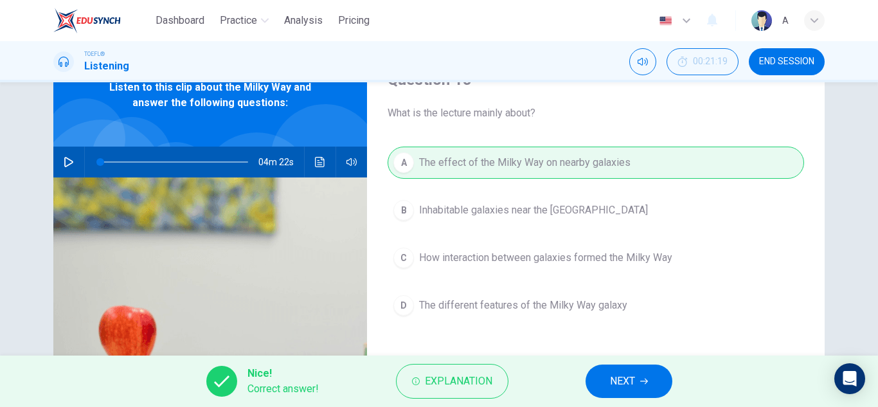
click at [585, 378] on div "Nice! Correct answer! Explanation NEXT" at bounding box center [439, 380] width 878 height 51
click at [589, 376] on button "NEXT" at bounding box center [628, 380] width 87 height 33
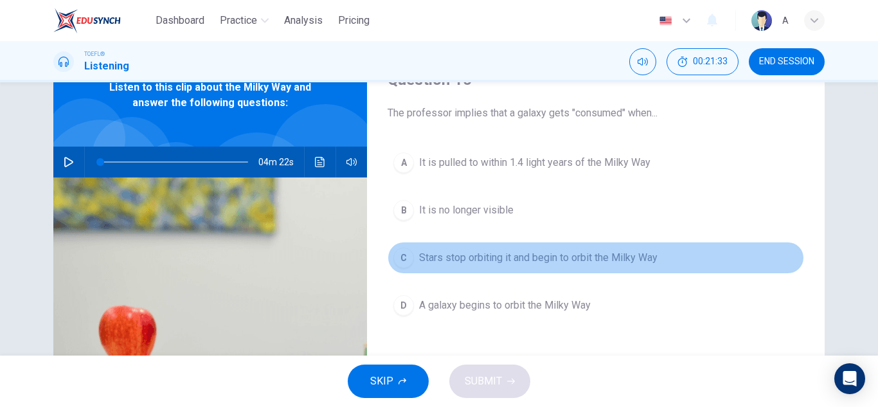
click at [460, 261] on span "Stars stop orbiting it and begin to orbit the Milky Way" at bounding box center [538, 257] width 238 height 15
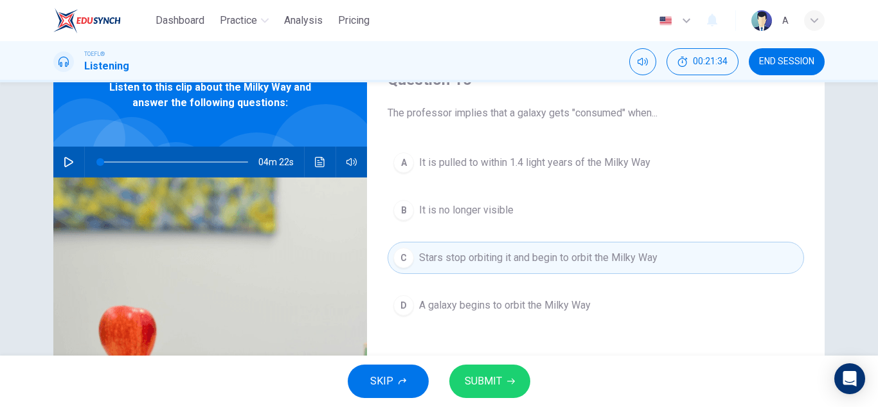
click at [502, 371] on button "SUBMIT" at bounding box center [489, 380] width 81 height 33
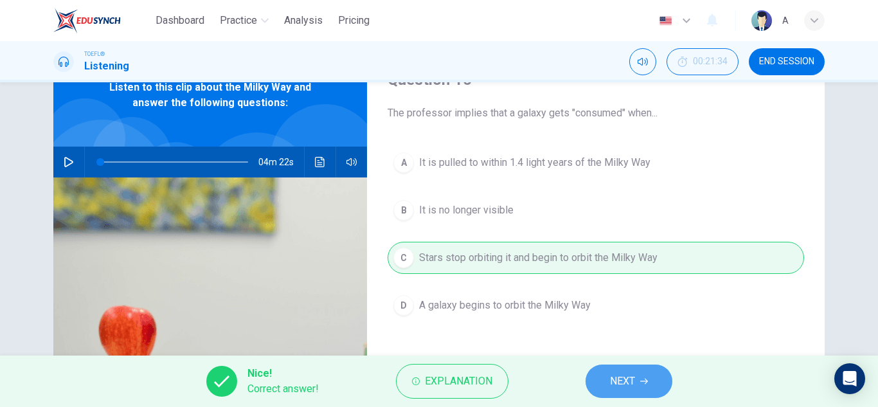
click at [639, 394] on button "NEXT" at bounding box center [628, 380] width 87 height 33
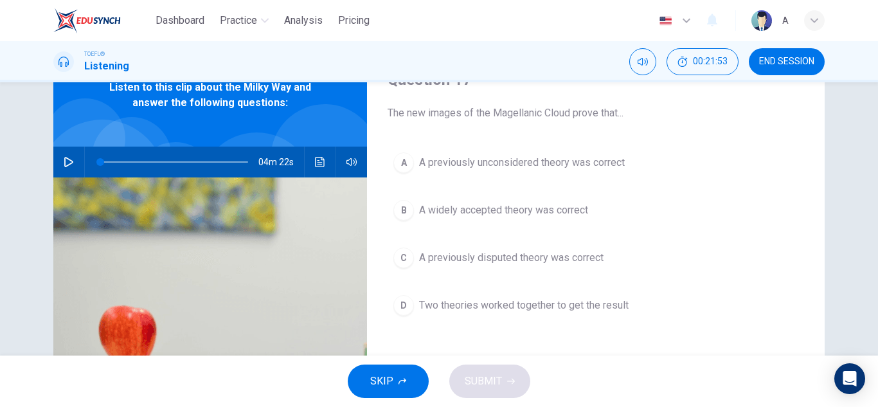
click at [575, 211] on span "A widely accepted theory was correct" at bounding box center [503, 209] width 169 height 15
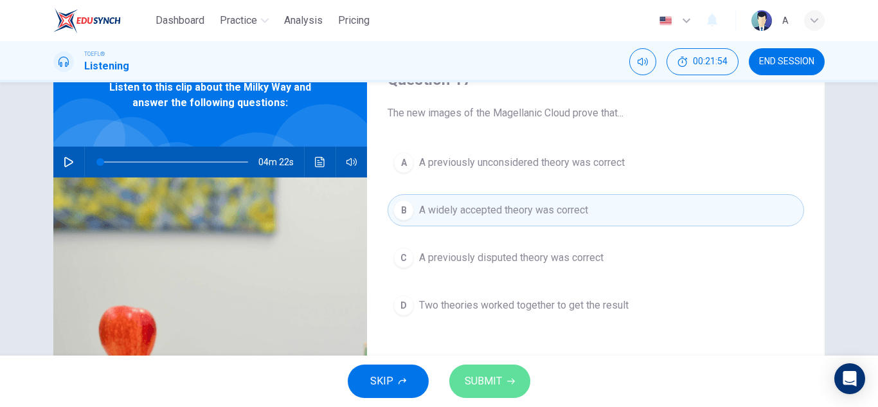
drag, startPoint x: 498, startPoint y: 392, endPoint x: 513, endPoint y: 373, distance: 24.7
click at [513, 373] on button "SUBMIT" at bounding box center [489, 380] width 81 height 33
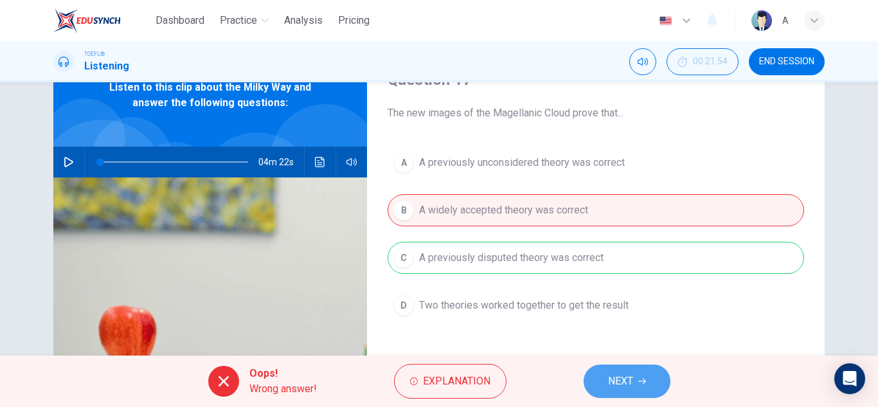
click at [614, 393] on button "NEXT" at bounding box center [626, 380] width 87 height 33
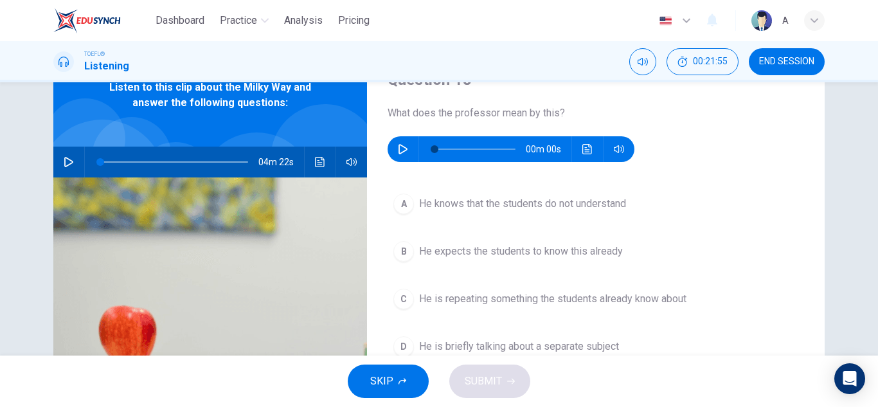
click at [398, 146] on icon "button" at bounding box center [403, 149] width 10 height 10
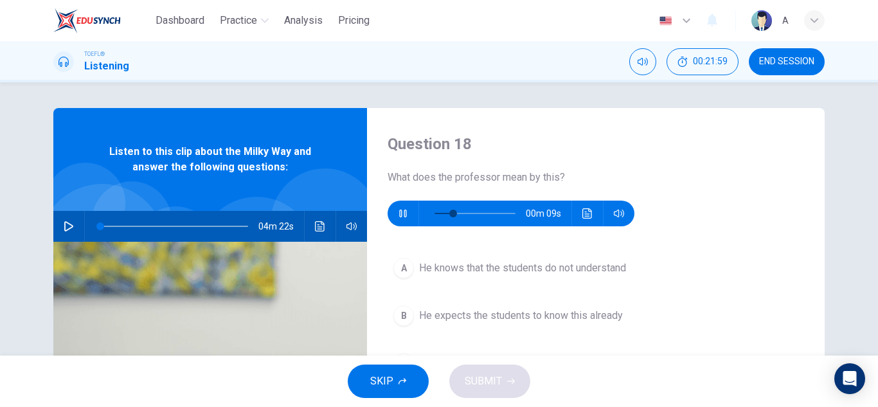
scroll to position [128, 0]
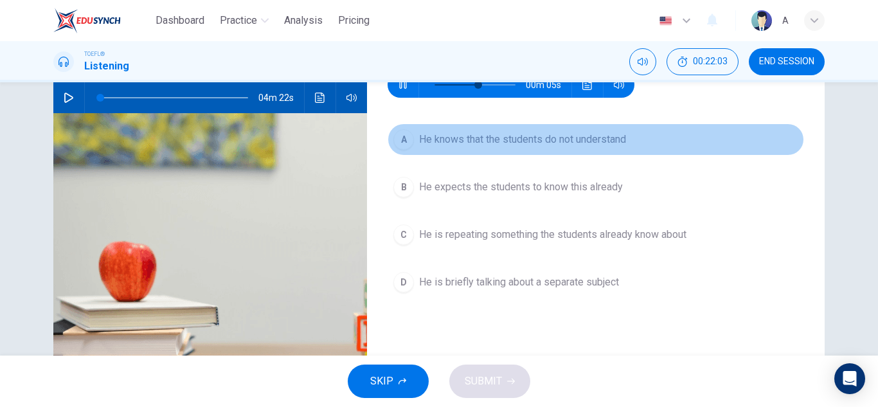
click at [587, 144] on span "He knows that the students do not understand" at bounding box center [522, 139] width 207 height 15
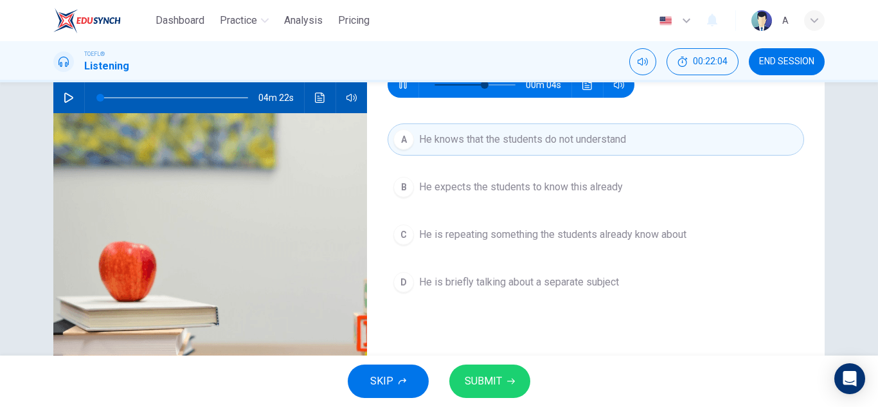
click at [500, 387] on span "SUBMIT" at bounding box center [483, 381] width 37 height 18
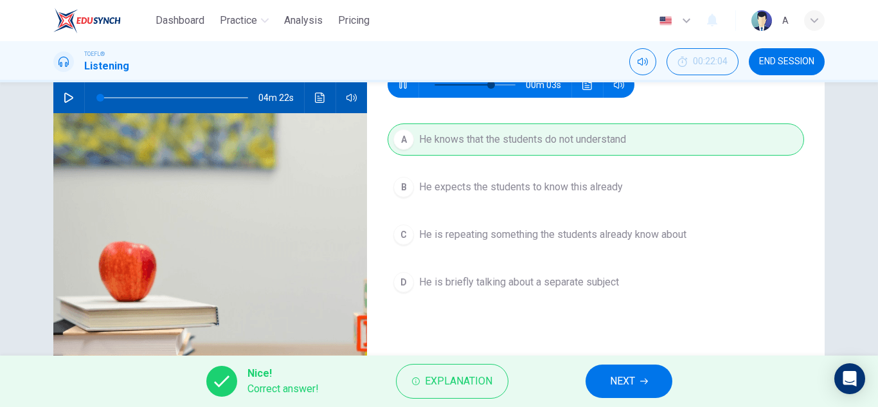
type input "77"
click at [644, 372] on button "NEXT" at bounding box center [628, 380] width 87 height 33
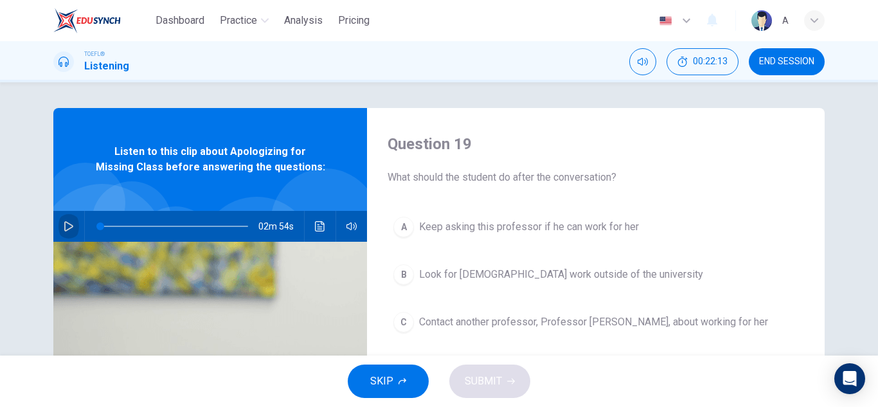
click at [67, 222] on icon "button" at bounding box center [69, 226] width 10 height 10
type input "7"
type input "0"
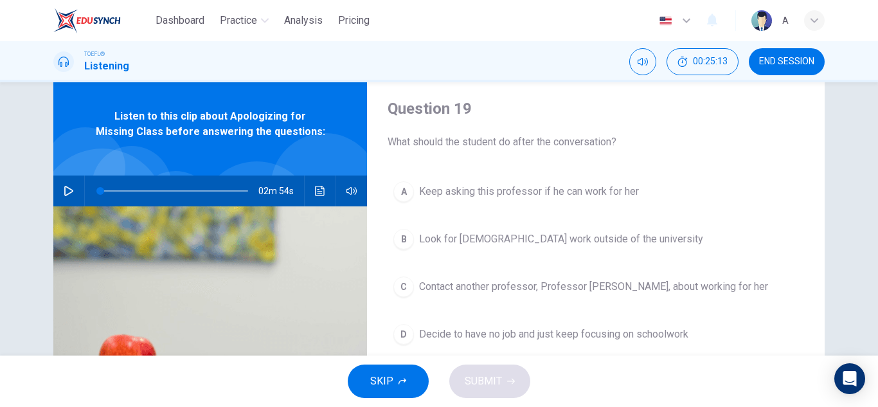
scroll to position [64, 0]
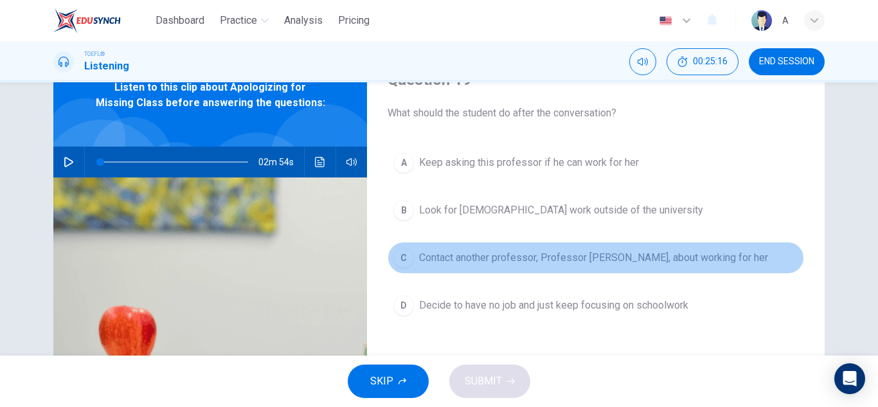
click at [482, 258] on span "Contact another professor, Professor [PERSON_NAME], about working for her" at bounding box center [593, 257] width 349 height 15
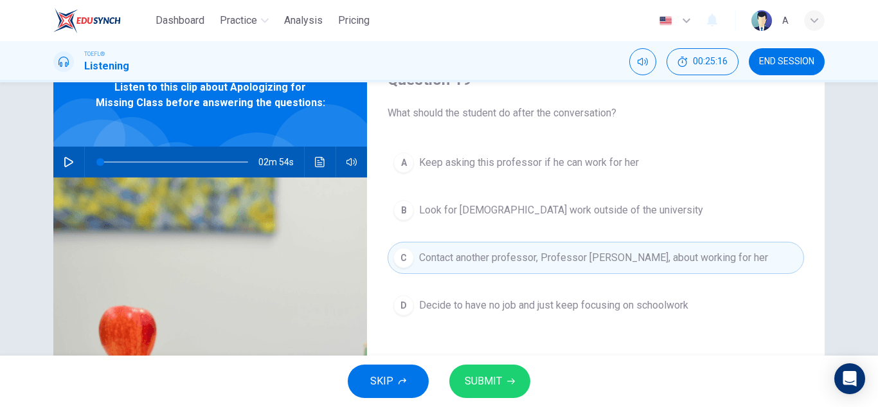
click at [496, 383] on span "SUBMIT" at bounding box center [483, 381] width 37 height 18
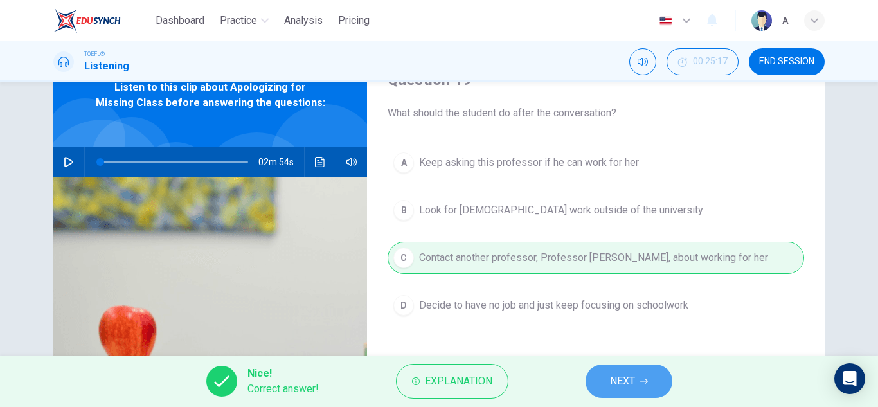
drag, startPoint x: 619, startPoint y: 373, endPoint x: 612, endPoint y: 369, distance: 8.9
click at [619, 374] on span "NEXT" at bounding box center [622, 381] width 25 height 18
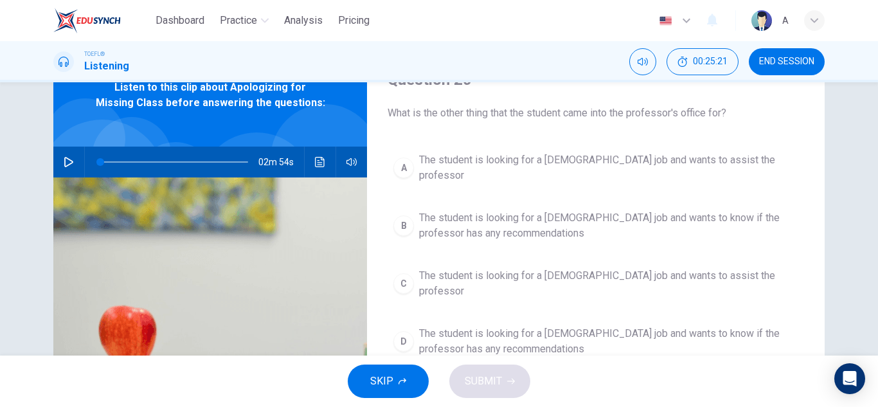
click at [585, 158] on span "The student is looking for a [DEMOGRAPHIC_DATA] job and wants to assist the pro…" at bounding box center [608, 167] width 379 height 31
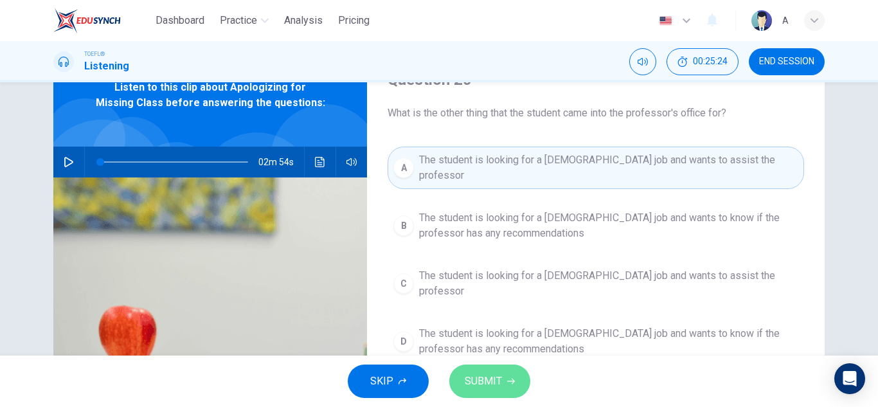
click at [504, 369] on button "SUBMIT" at bounding box center [489, 380] width 81 height 33
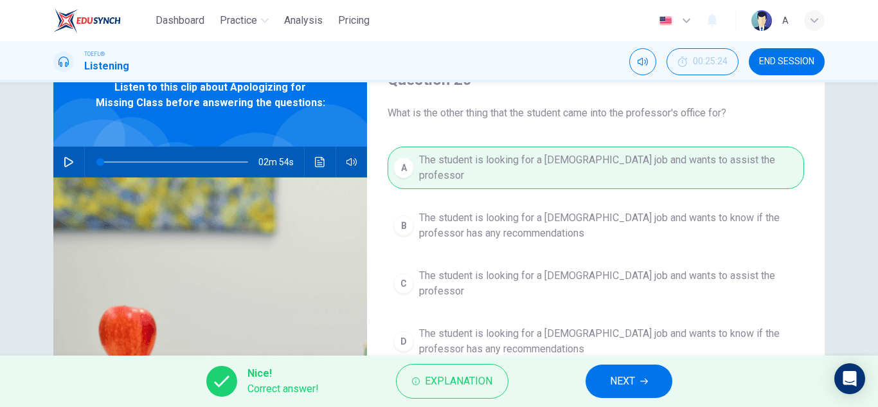
click at [622, 385] on span "NEXT" at bounding box center [622, 381] width 25 height 18
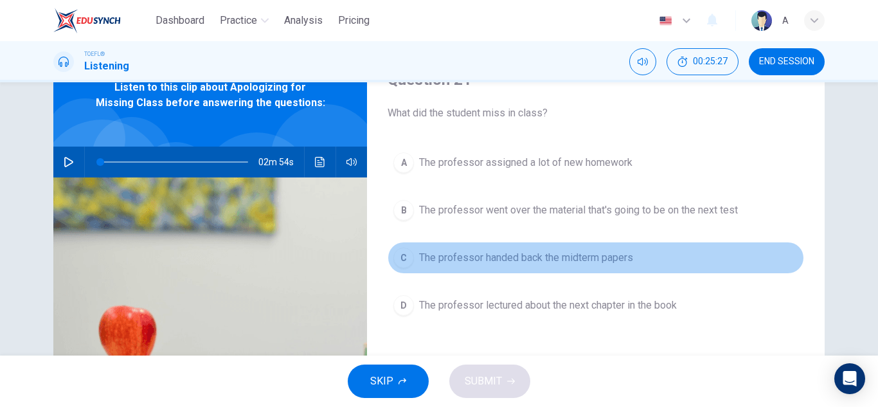
click at [535, 256] on span "The professor handed back the midterm papers" at bounding box center [526, 257] width 214 height 15
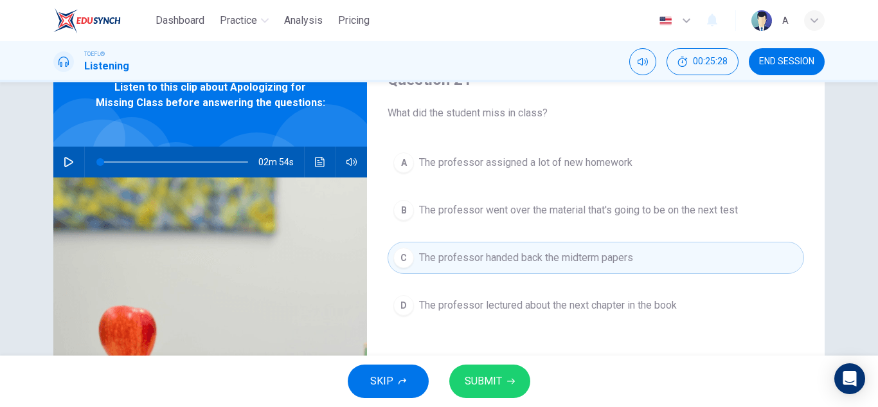
click at [503, 375] on button "SUBMIT" at bounding box center [489, 380] width 81 height 33
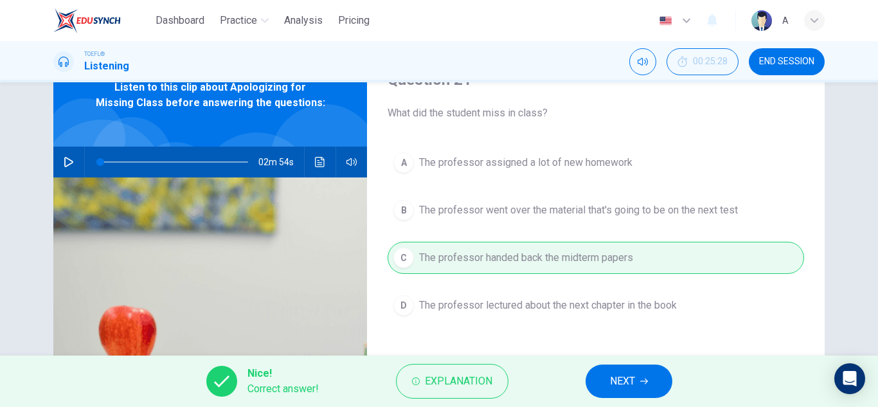
click at [612, 387] on span "NEXT" at bounding box center [622, 381] width 25 height 18
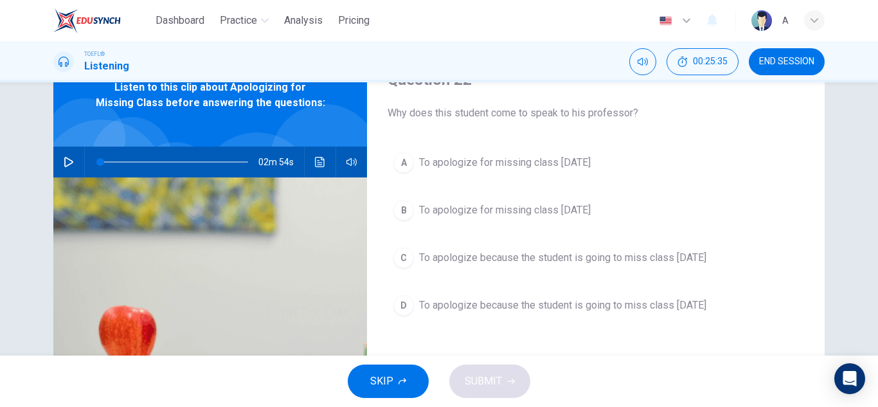
click at [520, 162] on span "To apologize for missing class [DATE]" at bounding box center [505, 162] width 172 height 15
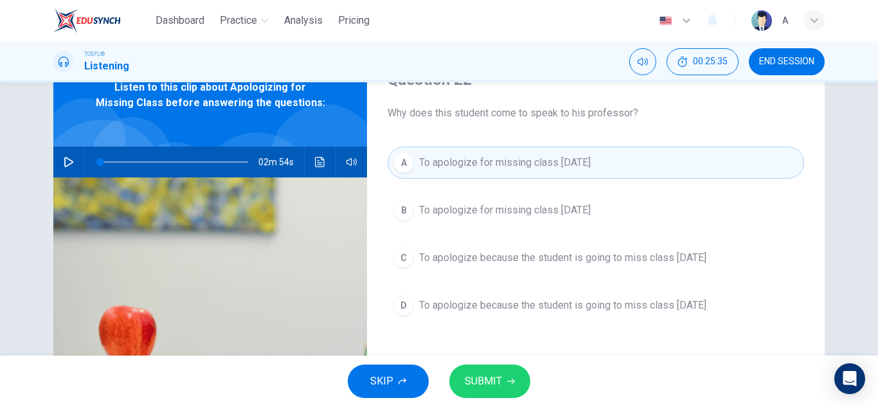
click at [508, 384] on icon "button" at bounding box center [511, 381] width 8 height 8
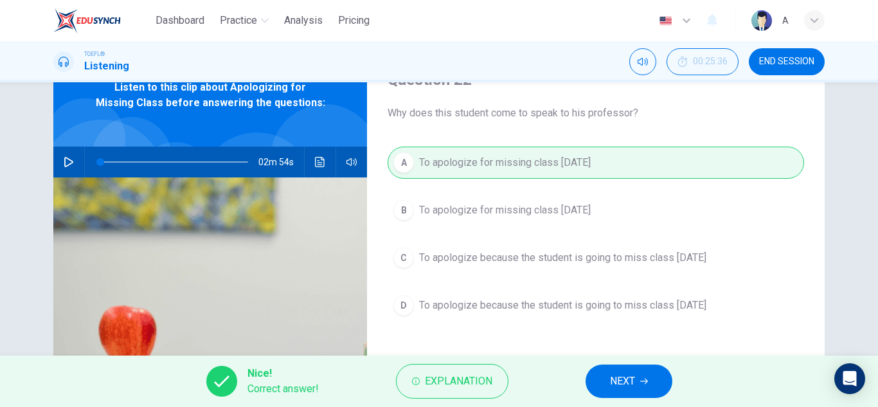
click at [631, 375] on span "NEXT" at bounding box center [622, 381] width 25 height 18
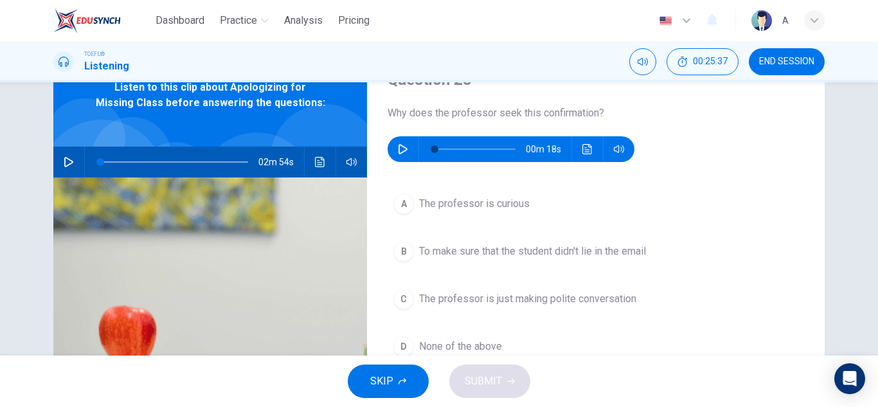
click at [398, 145] on icon "button" at bounding box center [403, 149] width 10 height 10
click at [497, 254] on span "To make sure that the student didn't lie in the email" at bounding box center [532, 250] width 227 height 15
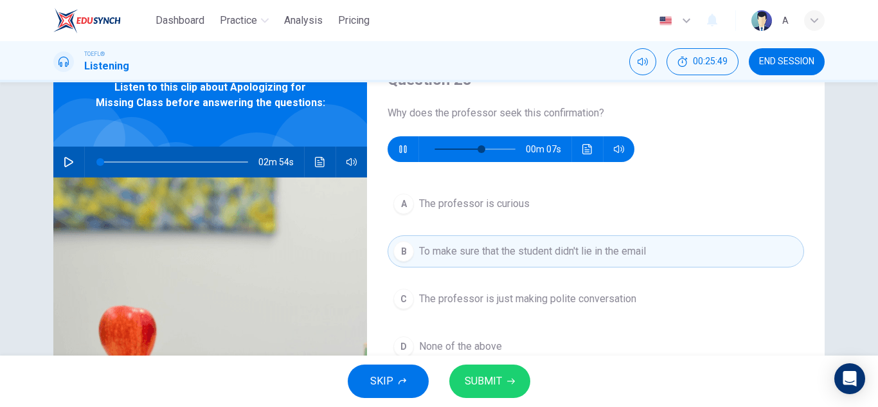
click at [513, 204] on span "The professor is curious" at bounding box center [474, 203] width 111 height 15
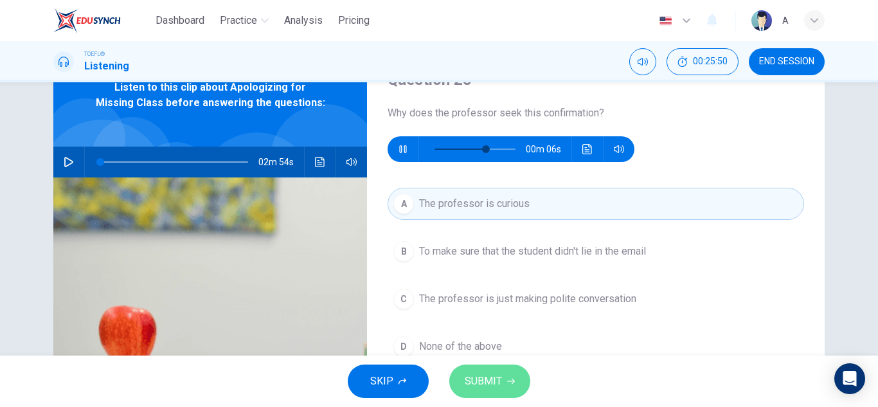
click at [499, 372] on button "SUBMIT" at bounding box center [489, 380] width 81 height 33
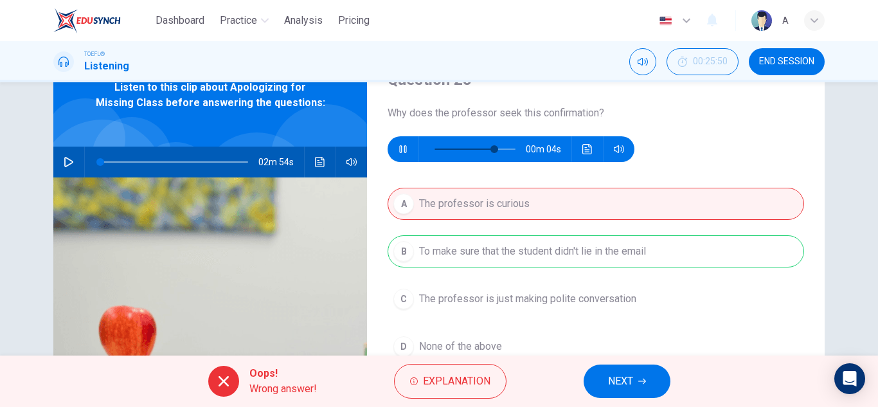
type input "79"
click at [616, 386] on span "NEXT" at bounding box center [620, 381] width 25 height 18
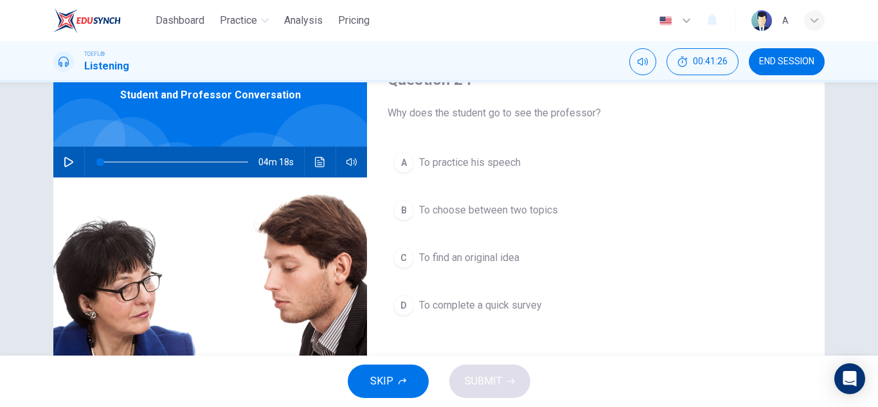
click at [62, 167] on button "button" at bounding box center [68, 161] width 21 height 31
type input "1"
type input "0"
click at [520, 252] on button "C To find an original idea" at bounding box center [595, 258] width 416 height 32
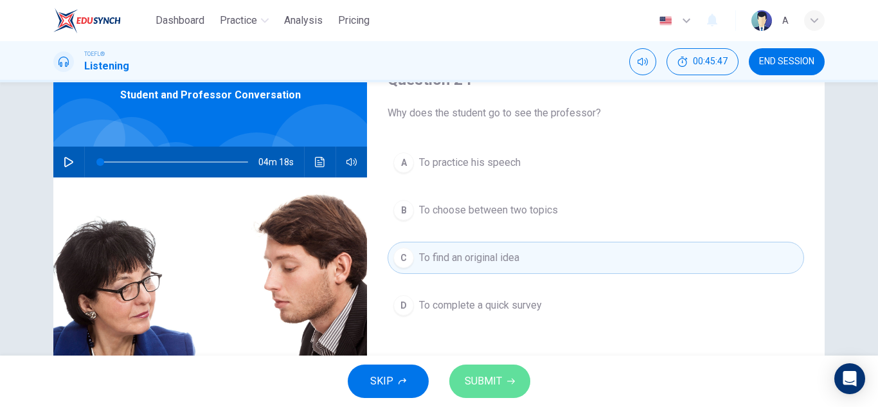
click at [504, 375] on button "SUBMIT" at bounding box center [489, 380] width 81 height 33
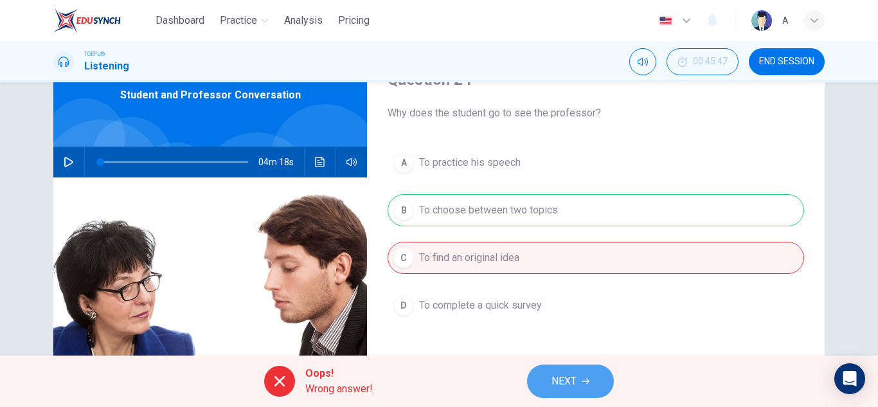
click at [573, 367] on button "NEXT" at bounding box center [570, 380] width 87 height 33
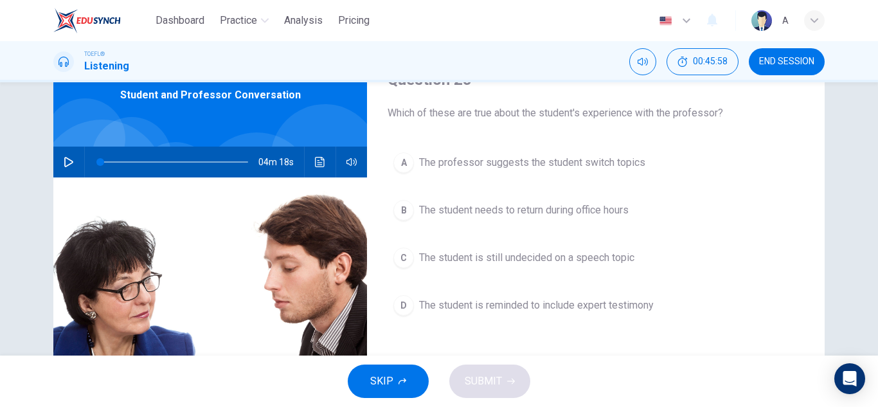
click at [468, 295] on button "D The student is reminded to include expert testimony" at bounding box center [595, 305] width 416 height 32
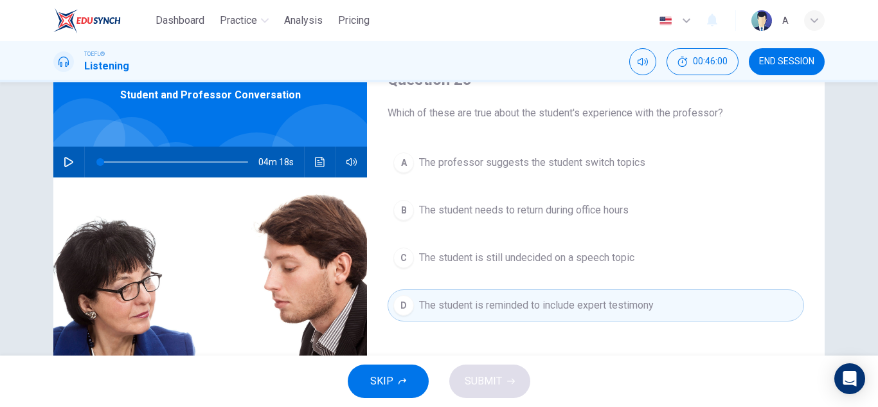
click at [508, 313] on button "D The student is reminded to include expert testimony" at bounding box center [595, 305] width 416 height 32
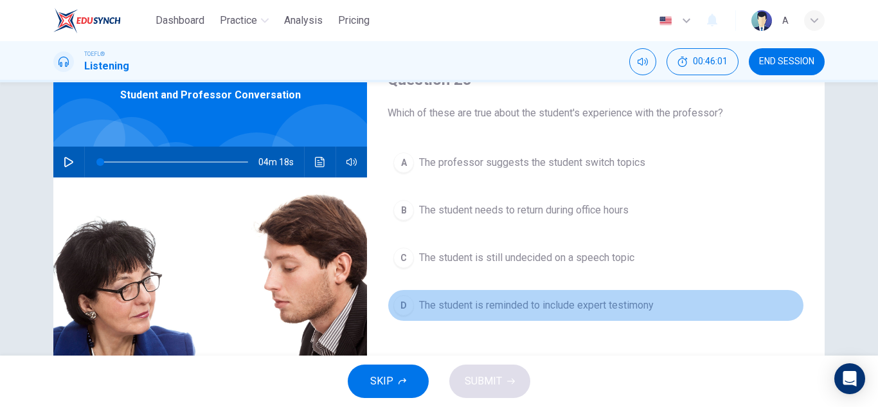
click at [493, 309] on span "The student is reminded to include expert testimony" at bounding box center [536, 304] width 235 height 15
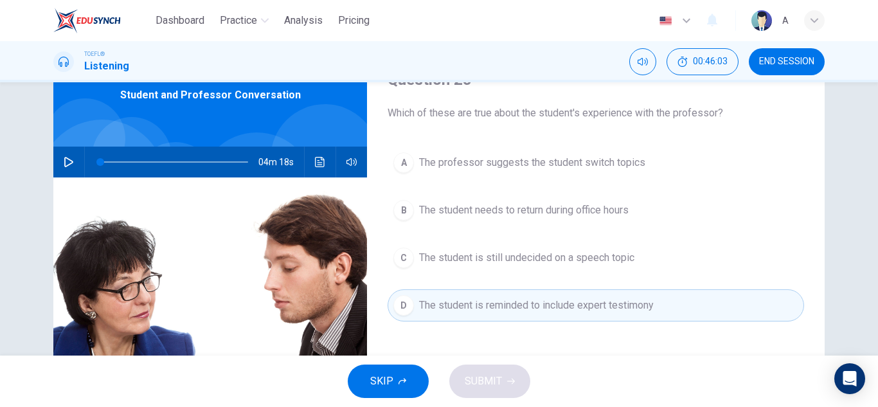
click at [513, 324] on div "A The professor suggests the student switch topics B The student needs to retur…" at bounding box center [595, 246] width 416 height 200
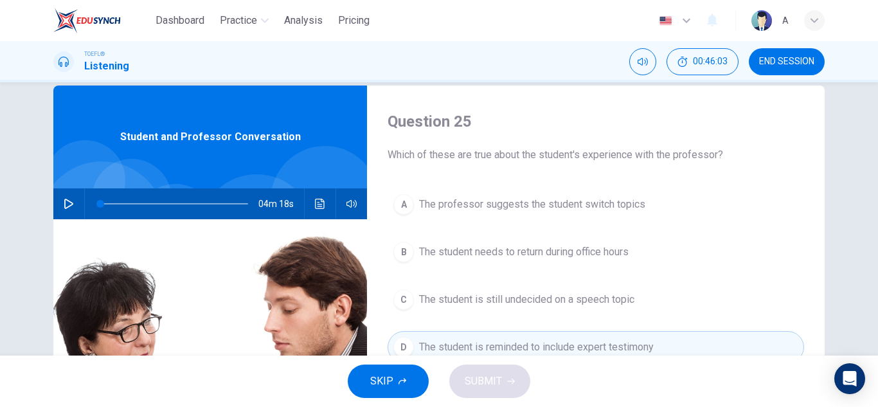
scroll to position [0, 0]
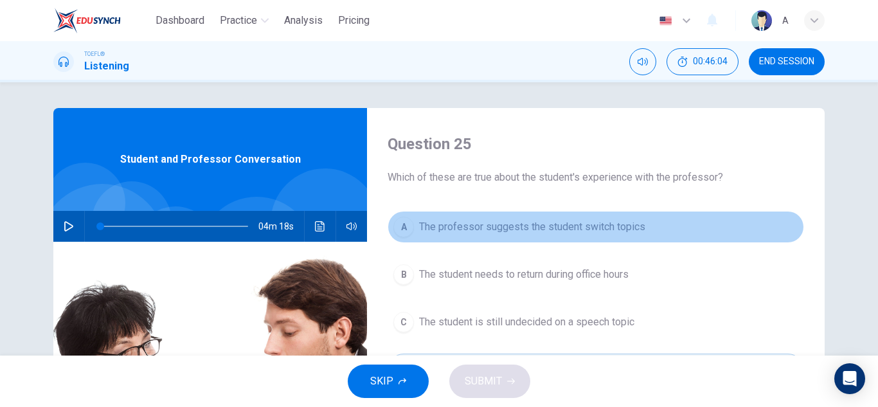
click at [539, 231] on span "The professor suggests the student switch topics" at bounding box center [532, 226] width 226 height 15
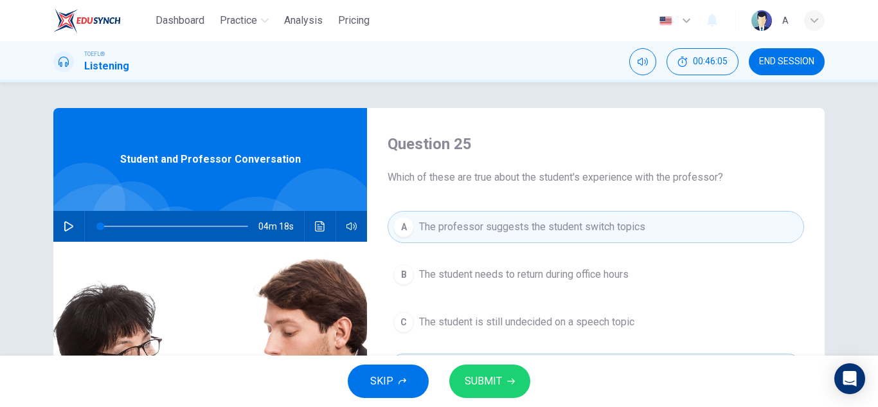
scroll to position [64, 0]
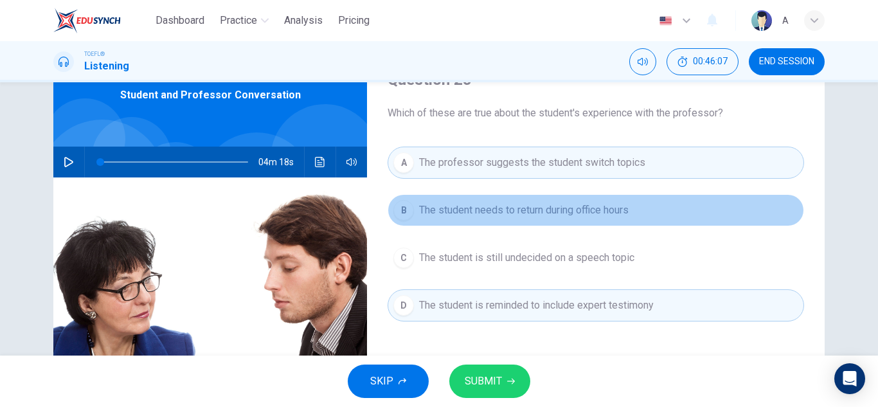
drag, startPoint x: 545, startPoint y: 200, endPoint x: 544, endPoint y: 207, distance: 7.2
click at [545, 202] on button "B The student needs to return during office hours" at bounding box center [595, 210] width 416 height 32
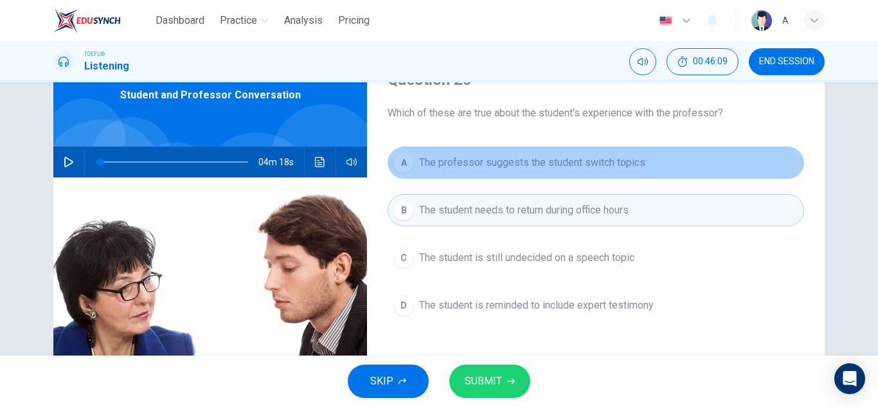
click at [567, 167] on button "A The professor suggests the student switch topics" at bounding box center [595, 162] width 416 height 32
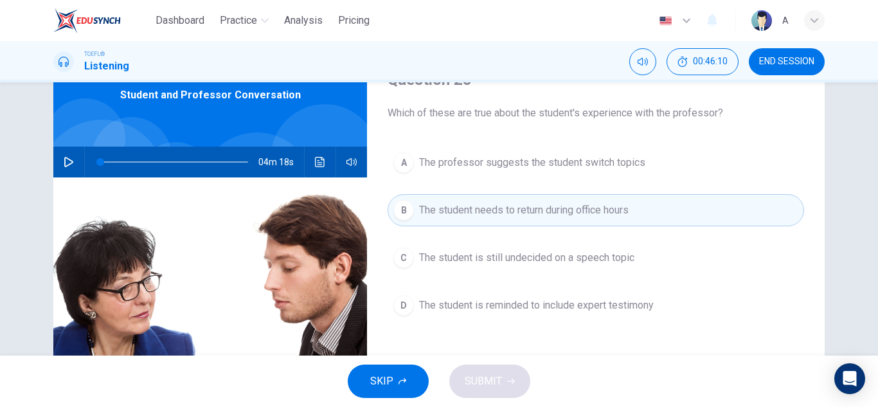
click at [531, 216] on span "The student needs to return during office hours" at bounding box center [523, 209] width 209 height 15
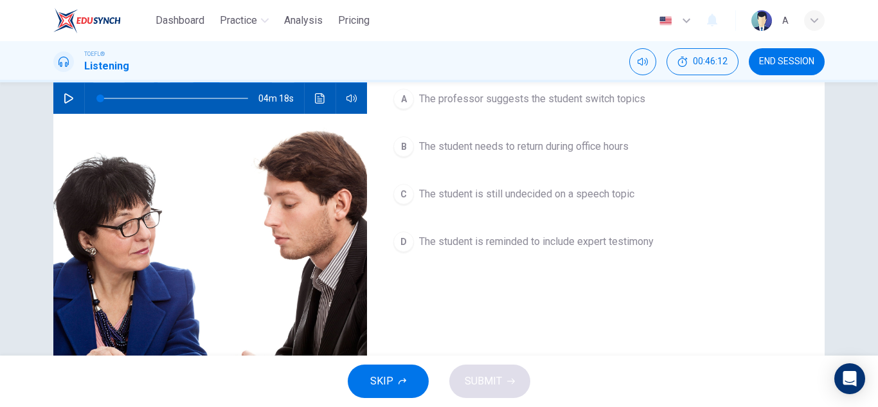
scroll to position [128, 0]
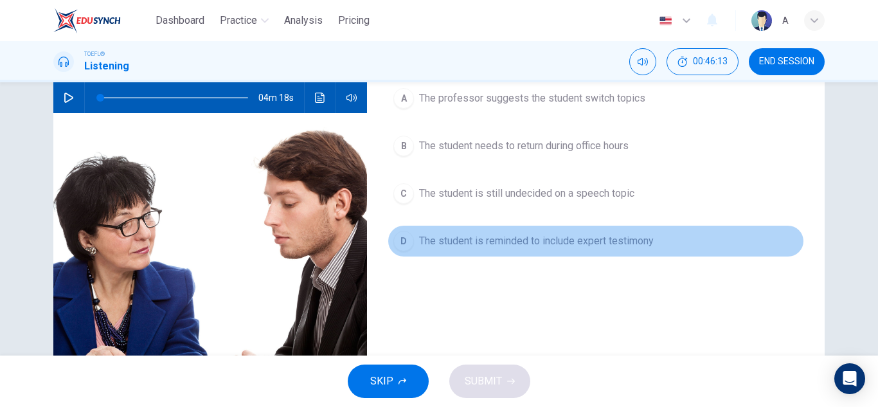
click at [522, 240] on span "The student is reminded to include expert testimony" at bounding box center [536, 240] width 235 height 15
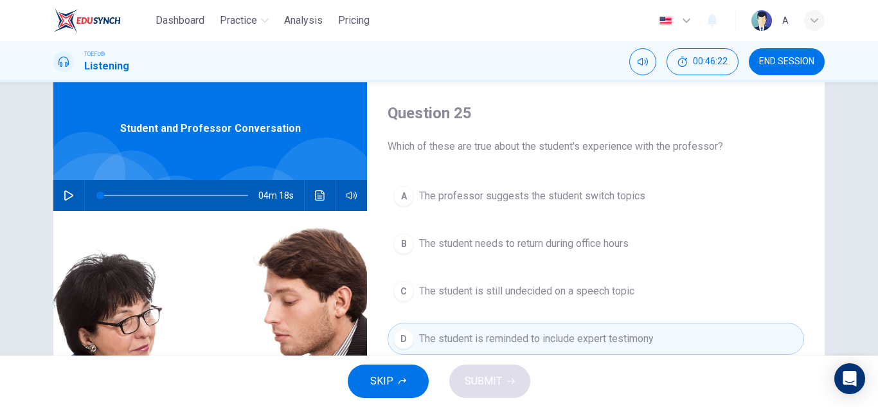
scroll to position [0, 0]
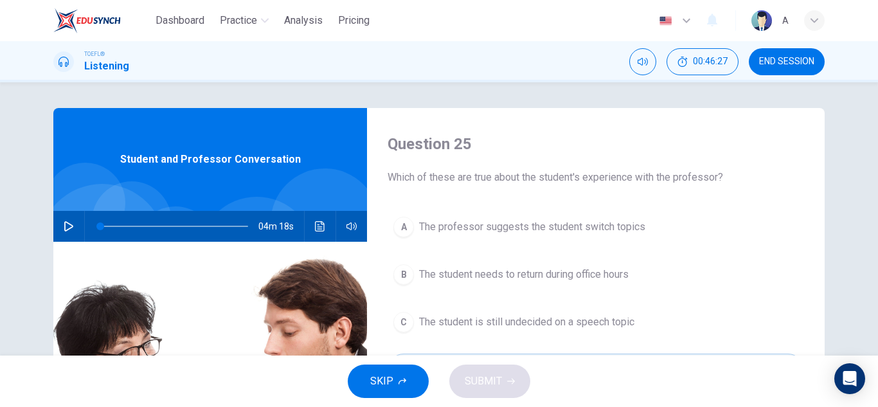
click at [442, 281] on span "The student needs to return during office hours" at bounding box center [523, 274] width 209 height 15
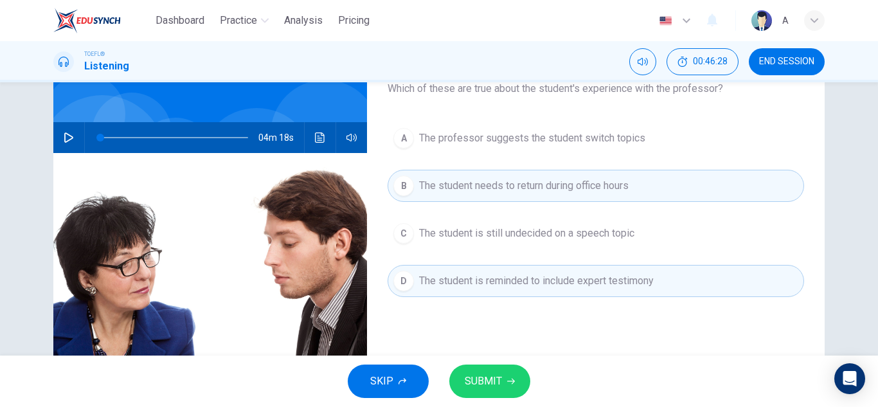
scroll to position [128, 0]
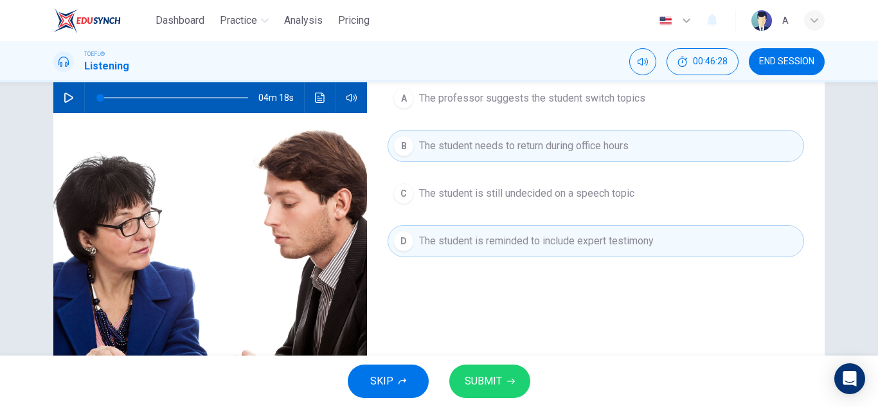
click at [509, 382] on icon "button" at bounding box center [511, 381] width 8 height 8
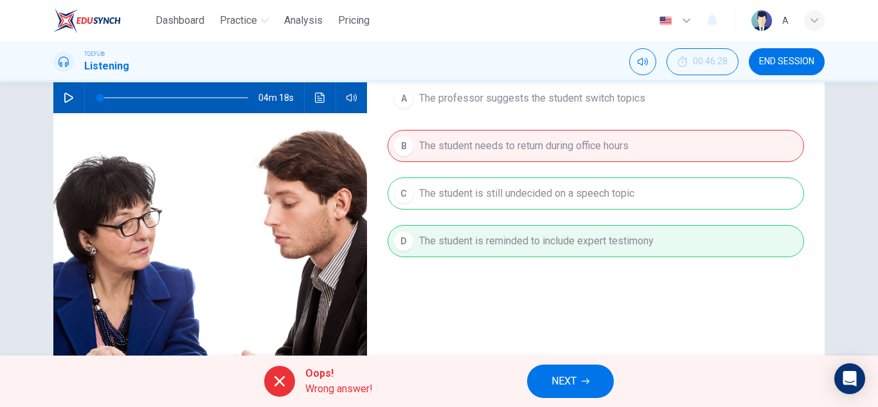
click at [582, 375] on button "NEXT" at bounding box center [570, 380] width 87 height 33
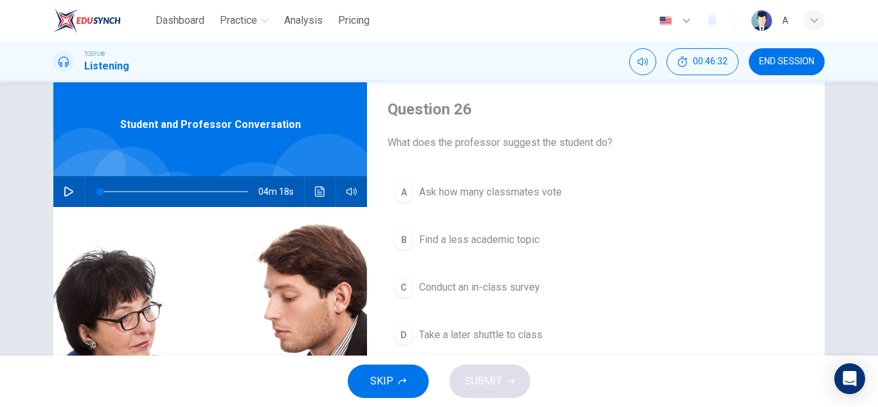
scroll to position [64, 0]
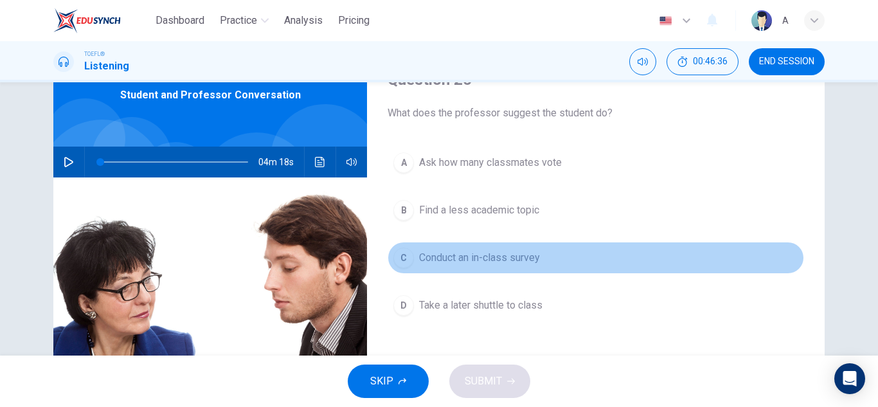
click at [465, 265] on button "C Conduct an in-class survey" at bounding box center [595, 258] width 416 height 32
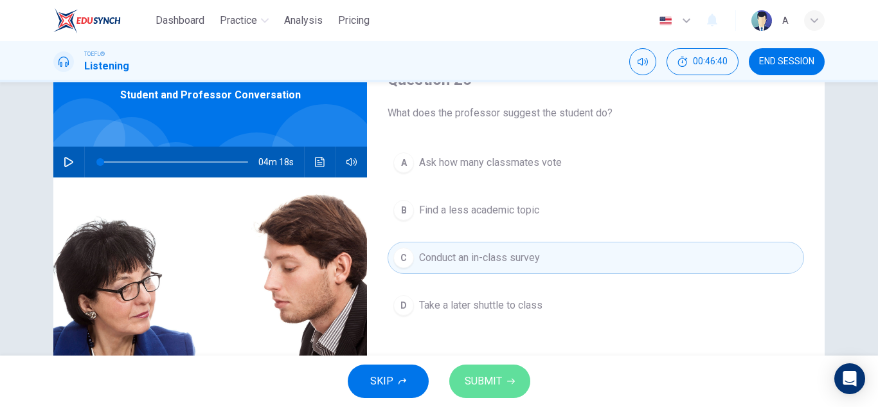
click at [495, 367] on button "SUBMIT" at bounding box center [489, 380] width 81 height 33
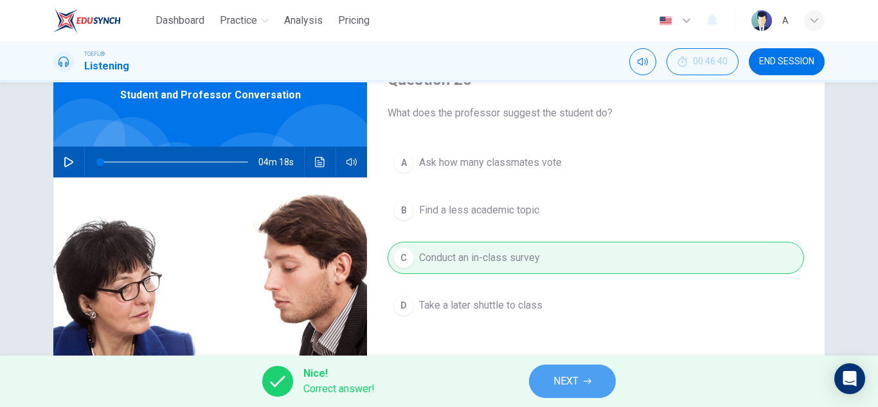
click at [569, 390] on button "NEXT" at bounding box center [572, 380] width 87 height 33
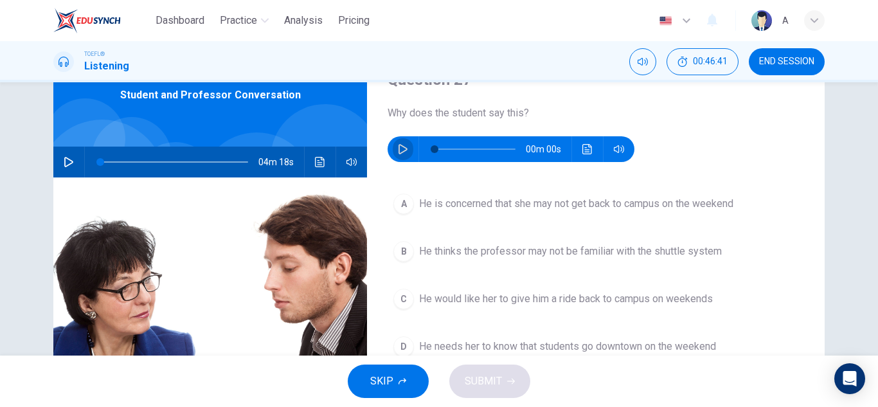
click at [401, 150] on icon "button" at bounding box center [403, 149] width 10 height 10
type input "0"
click at [509, 258] on span "He thinks the professor may not be familiar with the shuttle system" at bounding box center [570, 250] width 303 height 15
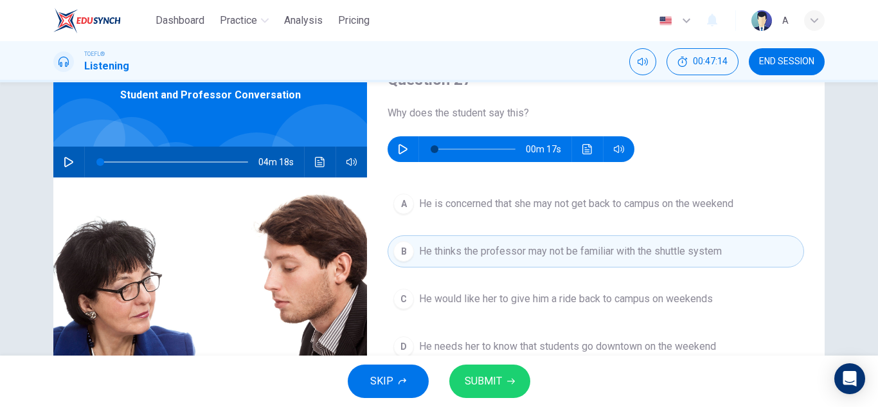
click at [506, 365] on button "SUBMIT" at bounding box center [489, 380] width 81 height 33
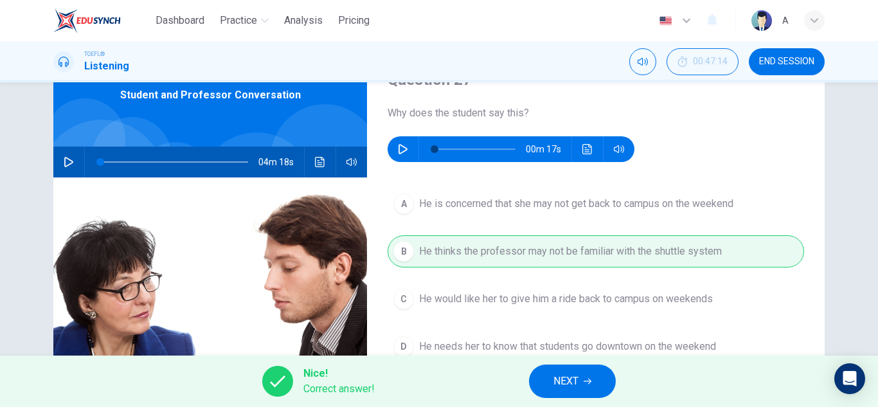
click at [552, 381] on button "NEXT" at bounding box center [572, 380] width 87 height 33
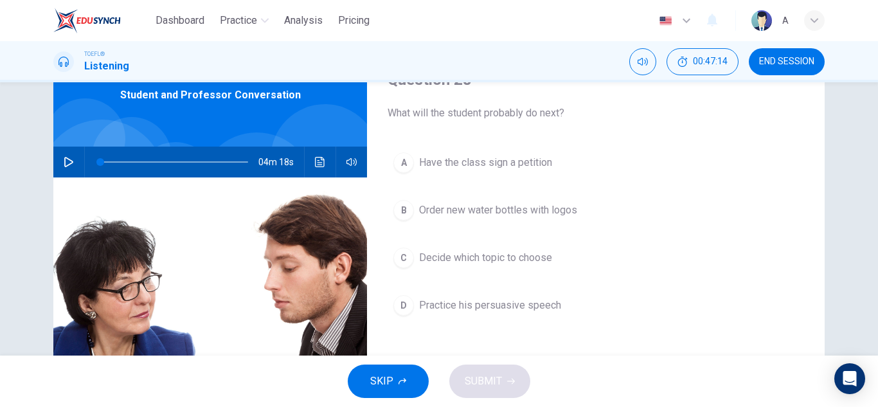
scroll to position [0, 0]
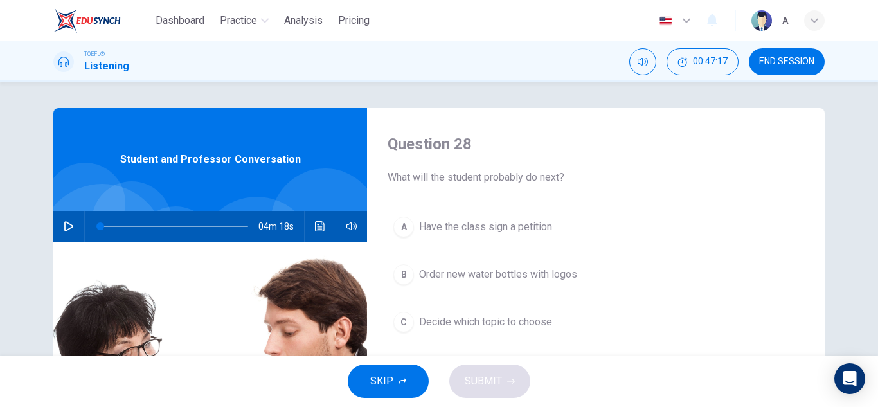
click at [557, 261] on button "B Order new water bottles with logos" at bounding box center [595, 274] width 416 height 32
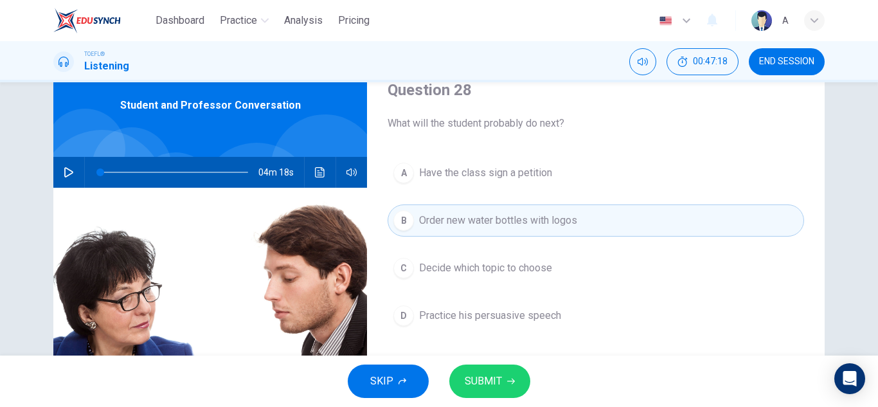
scroll to position [128, 0]
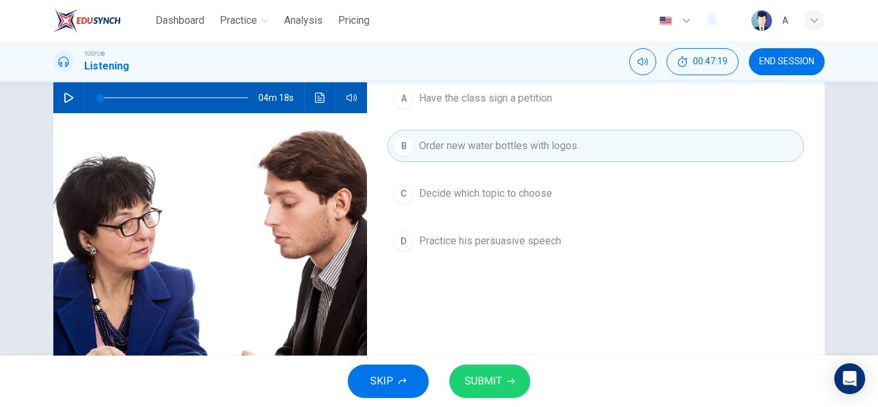
click at [503, 373] on button "SUBMIT" at bounding box center [489, 380] width 81 height 33
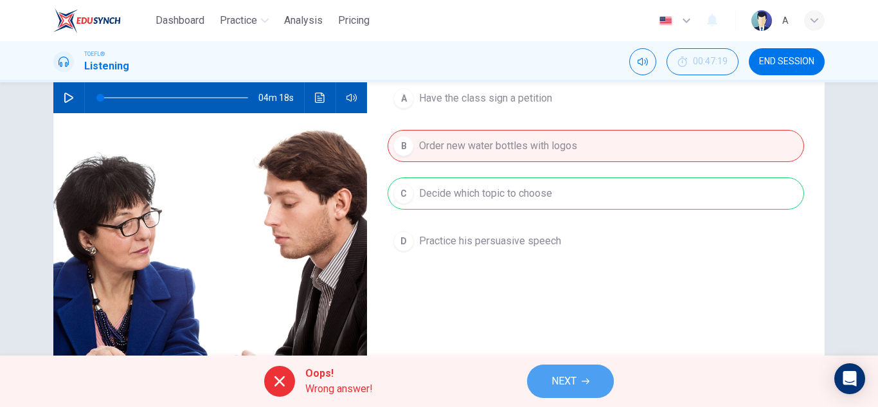
click at [576, 380] on span "NEXT" at bounding box center [563, 381] width 25 height 18
